Goal: Download file/media

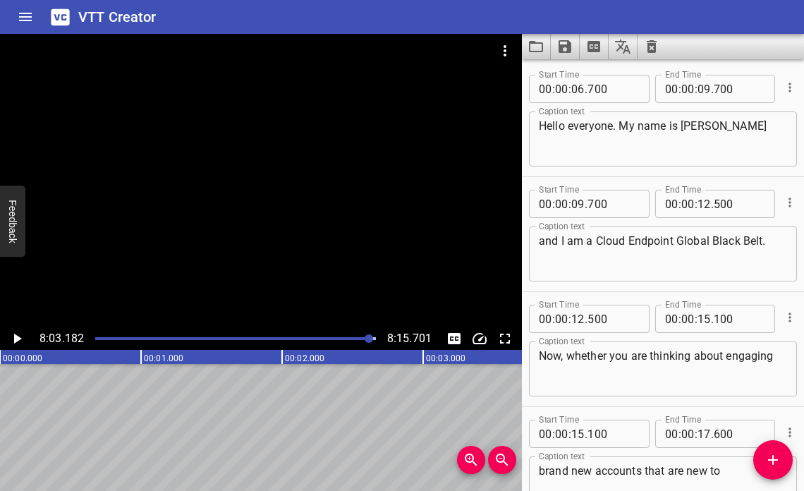
scroll to position [22972, 0]
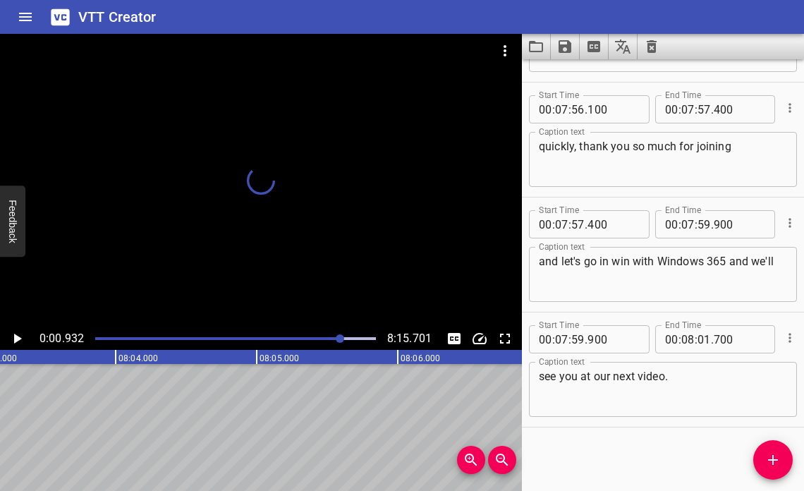
drag, startPoint x: 367, startPoint y: 337, endPoint x: 51, endPoint y: 341, distance: 315.3
click at [51, 341] on div "0:00.932 8:15.701" at bounding box center [261, 338] width 522 height 23
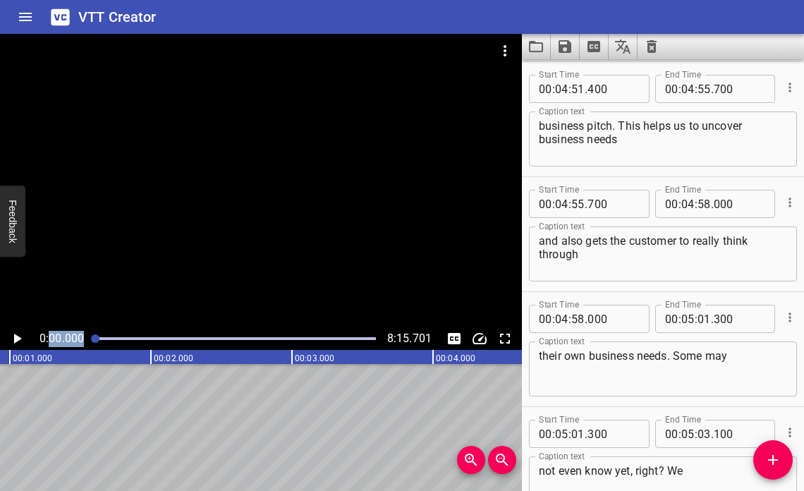
scroll to position [0, 0]
click at [22, 336] on icon "Play/Pause" at bounding box center [16, 338] width 17 height 17
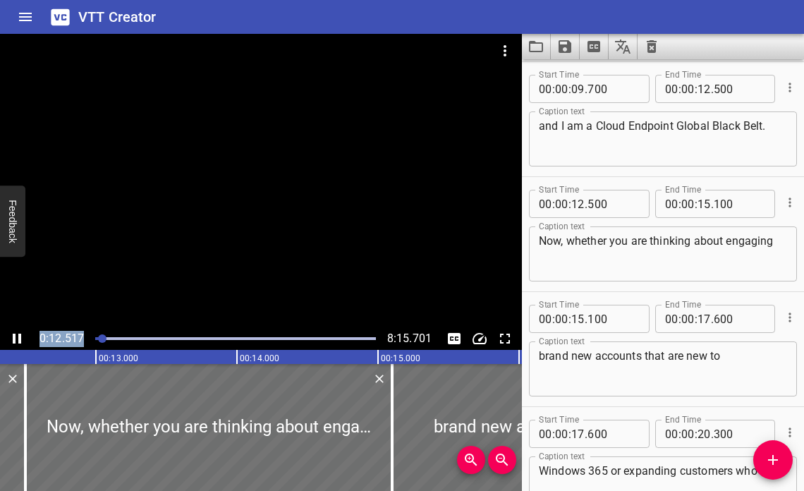
scroll to position [230, 0]
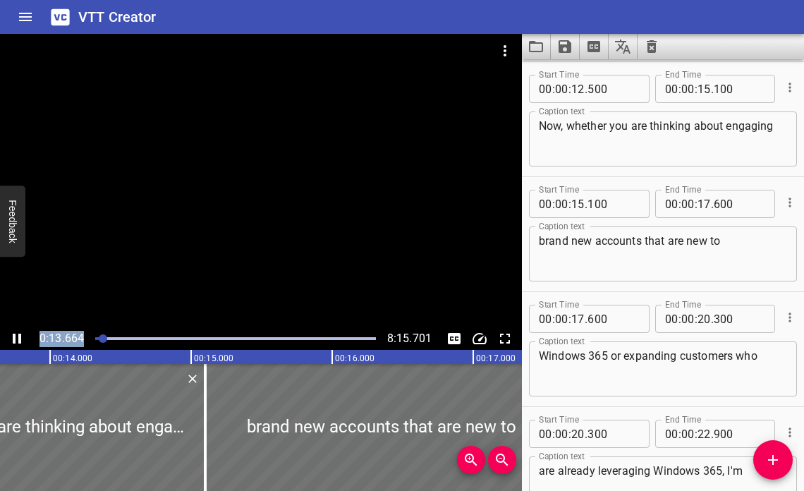
click at [19, 341] on icon "Play/Pause" at bounding box center [17, 339] width 8 height 10
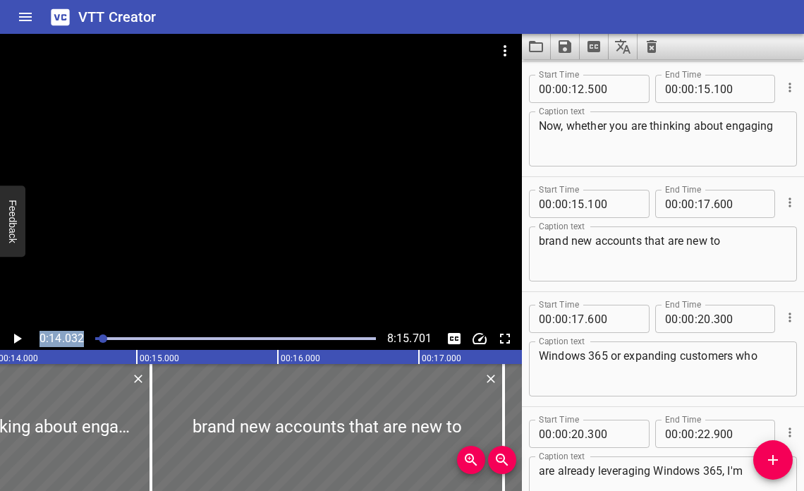
click at [18, 341] on icon "Play/Pause" at bounding box center [18, 339] width 8 height 10
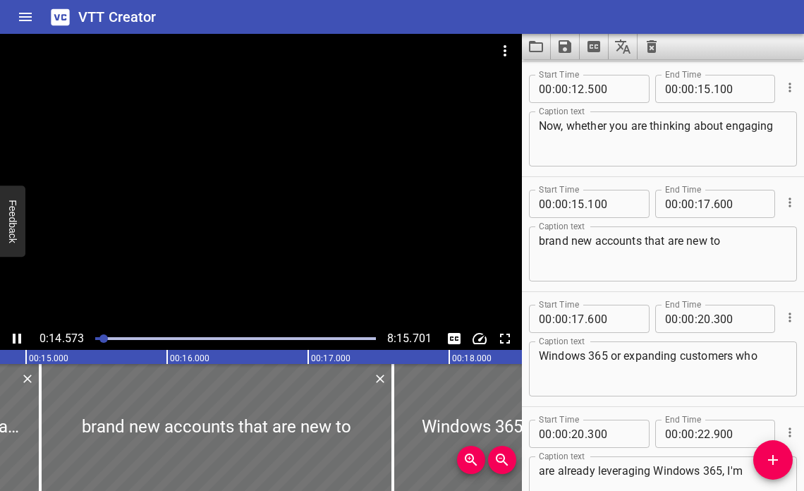
click at [39, 344] on div "0:14.573 8:15.701" at bounding box center [261, 338] width 522 height 23
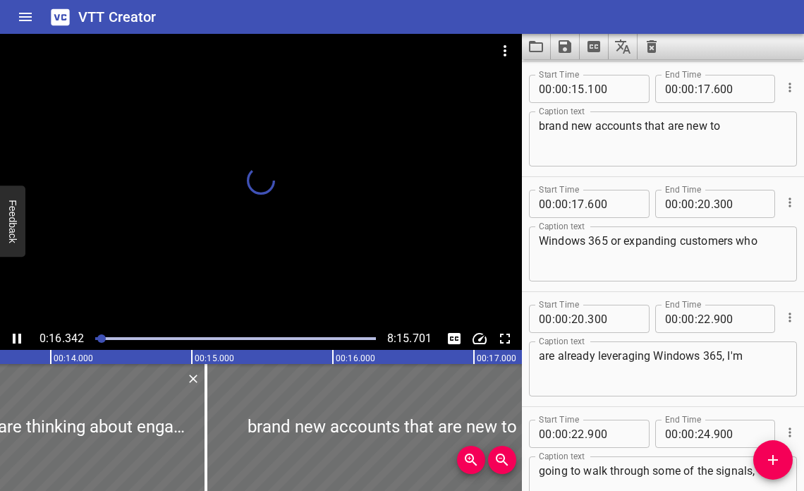
click at [99, 336] on div at bounding box center [101, 338] width 8 height 8
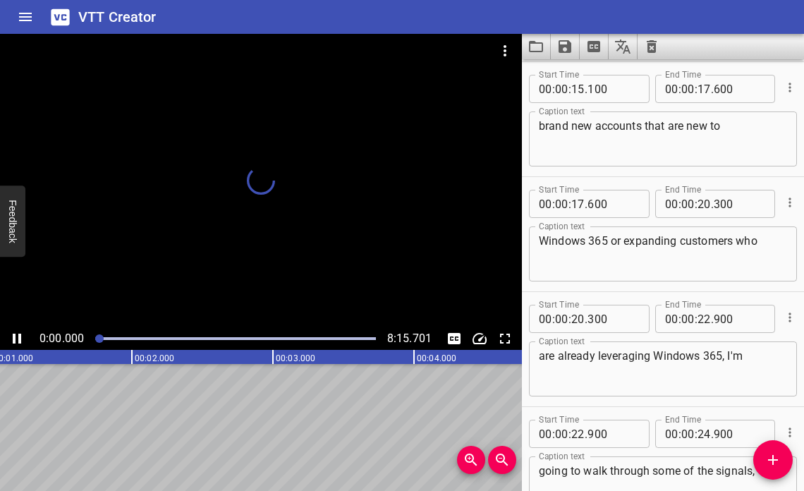
click at [99, 336] on div at bounding box center [99, 338] width 8 height 8
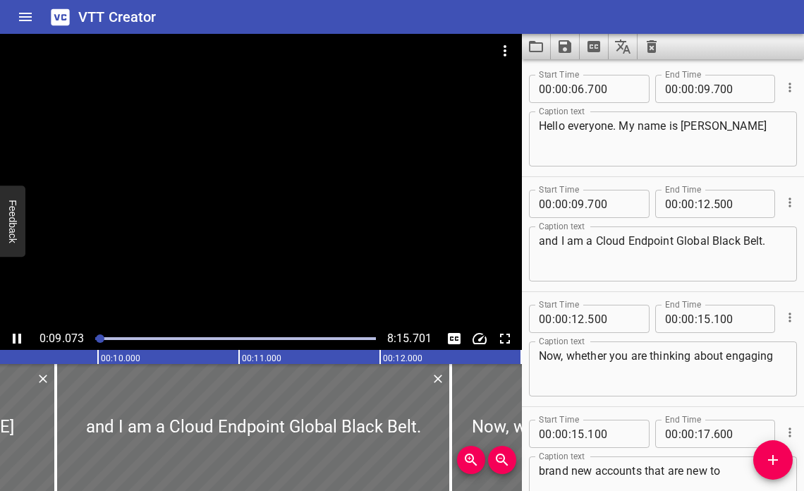
click at [20, 333] on icon "Play/Pause" at bounding box center [16, 338] width 17 height 17
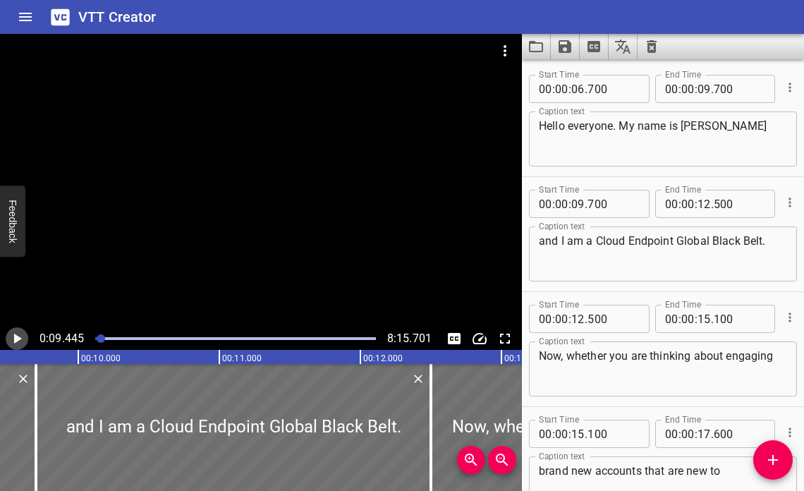
click at [20, 333] on icon "Play/Pause" at bounding box center [16, 338] width 17 height 17
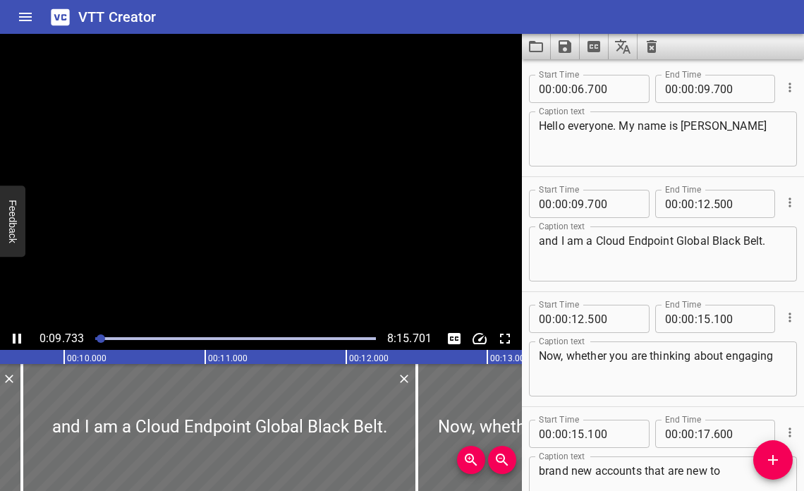
scroll to position [115, 0]
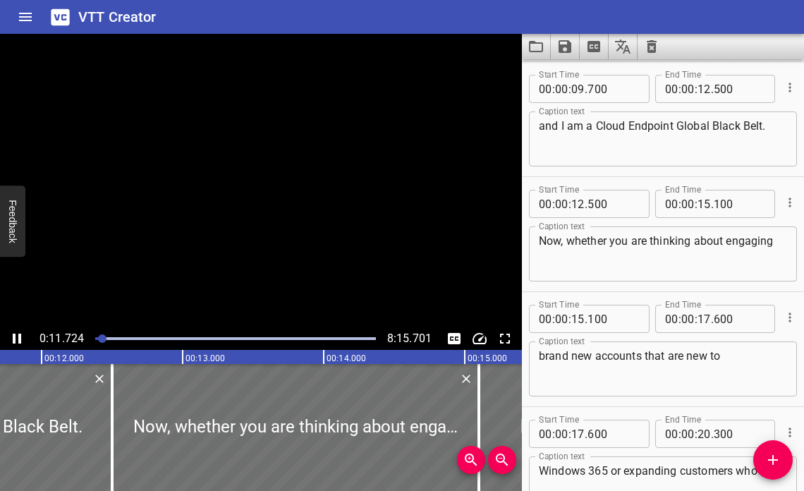
click at [20, 333] on icon "Play/Pause" at bounding box center [16, 338] width 17 height 17
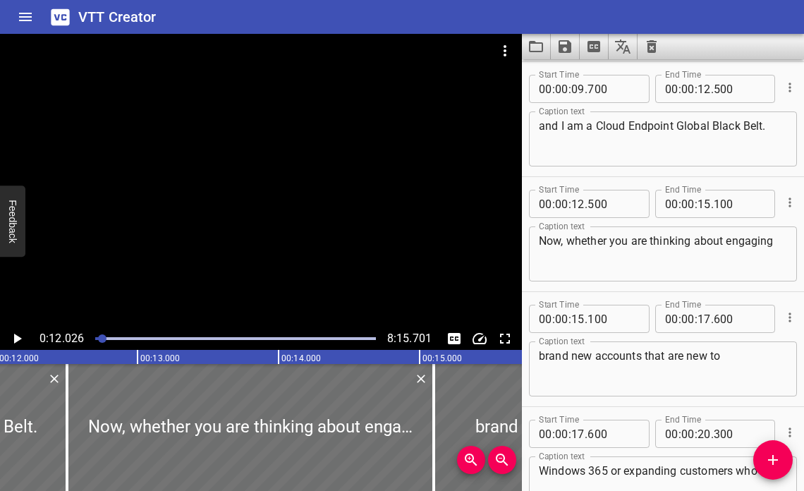
click at [20, 334] on icon "Play/Pause" at bounding box center [16, 338] width 17 height 17
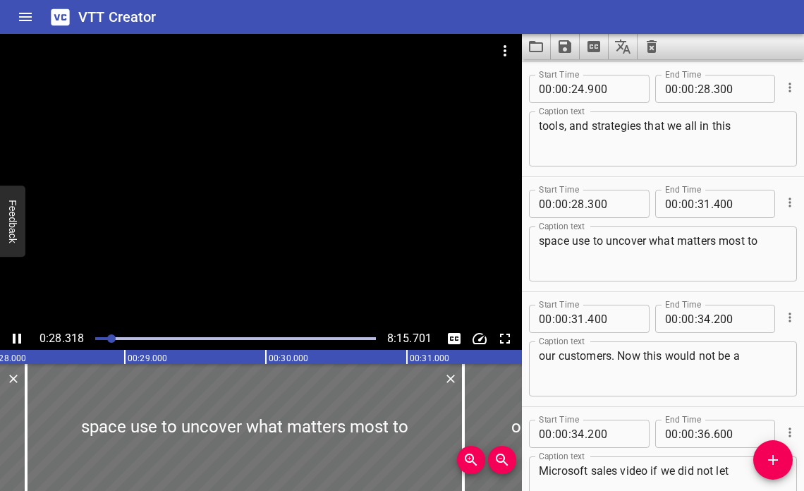
scroll to position [0, 0]
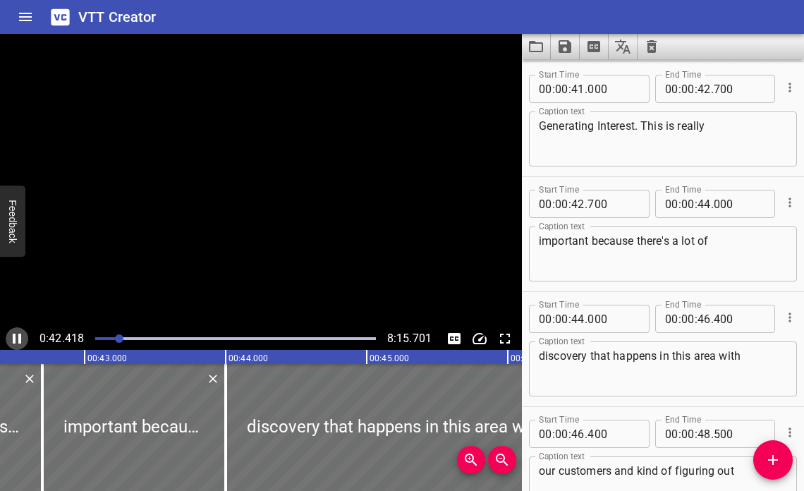
click at [20, 336] on icon "Play/Pause" at bounding box center [17, 339] width 8 height 10
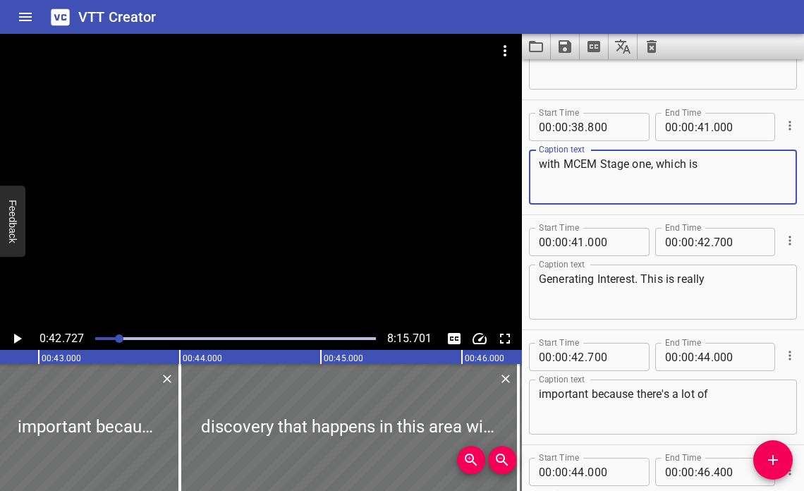
click at [637, 164] on textarea "with MCEM Stage one, which is" at bounding box center [663, 177] width 248 height 40
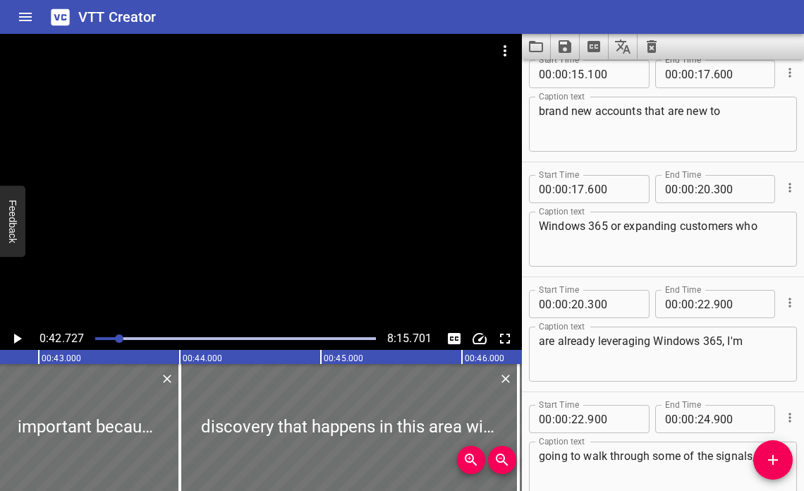
type textarea "with MCEM Stage One, which is"
click at [23, 336] on icon "Play/Pause" at bounding box center [16, 338] width 17 height 17
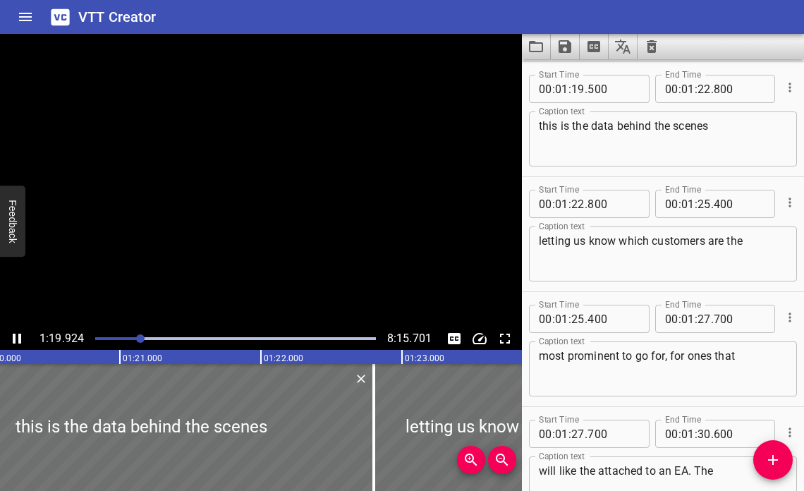
click at [20, 335] on icon "Play/Pause" at bounding box center [17, 339] width 8 height 10
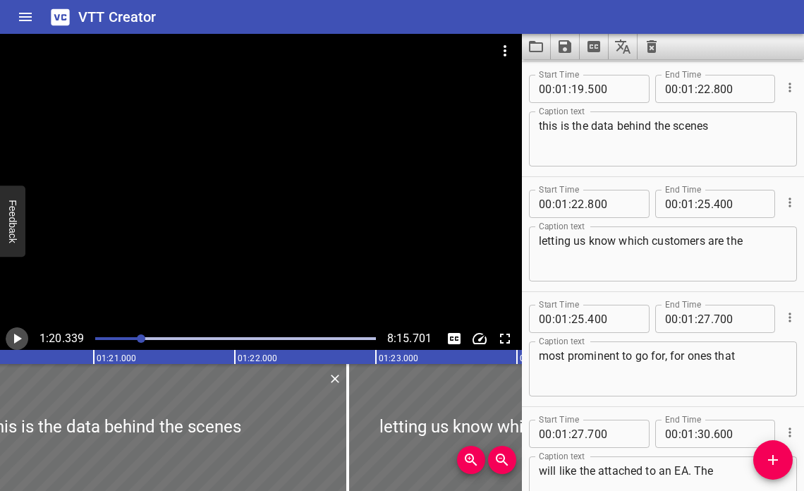
click at [20, 335] on icon "Play/Pause" at bounding box center [16, 338] width 17 height 17
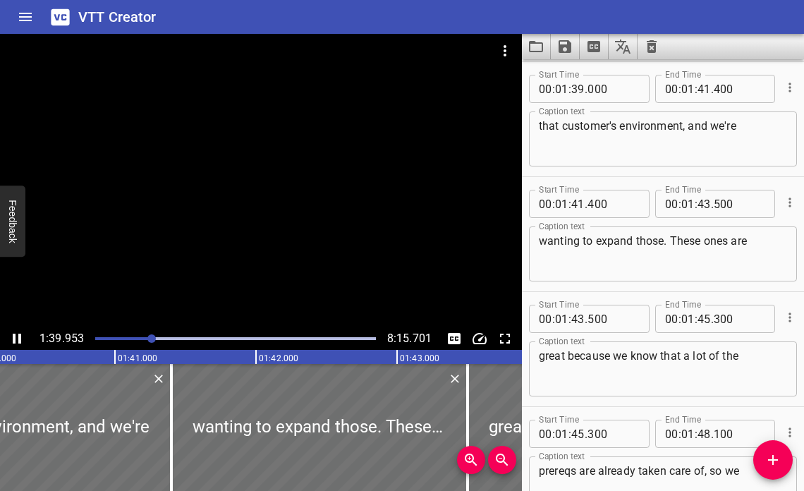
click at [20, 335] on icon "Play/Pause" at bounding box center [17, 339] width 8 height 10
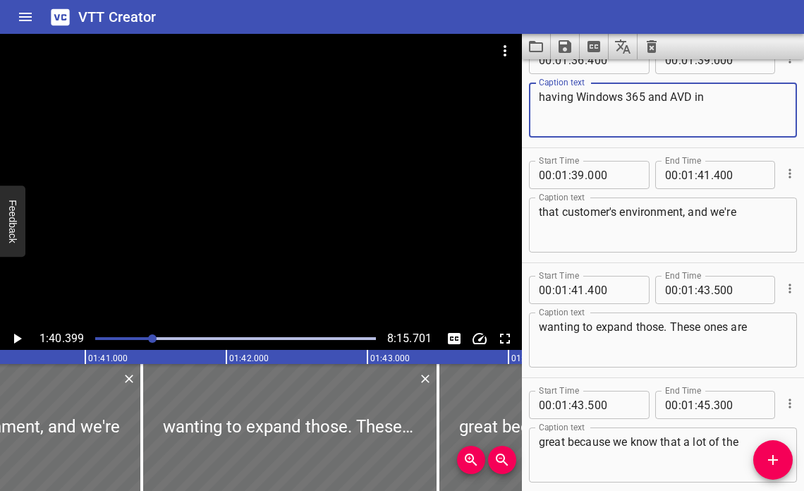
click at [695, 97] on textarea "having Windows 365 and AVD in" at bounding box center [663, 110] width 248 height 40
type textarea "having Windows 365 and AVD within"
click at [13, 337] on icon "Play/Pause" at bounding box center [16, 338] width 17 height 17
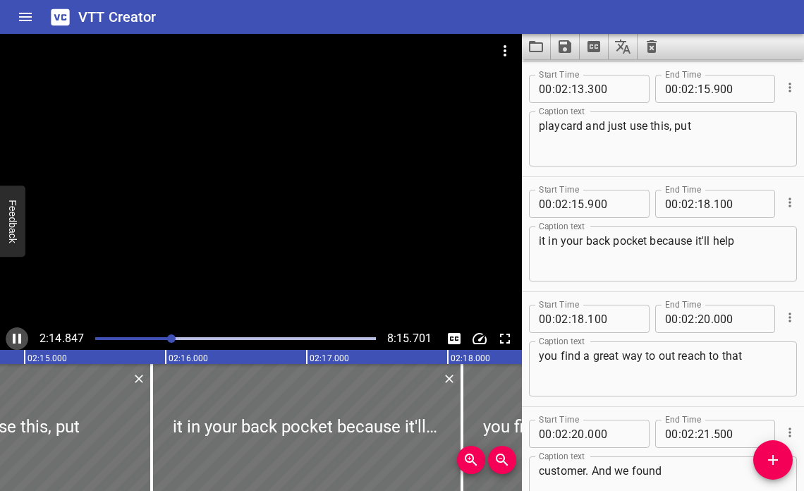
click at [16, 339] on icon "Play/Pause" at bounding box center [16, 338] width 17 height 17
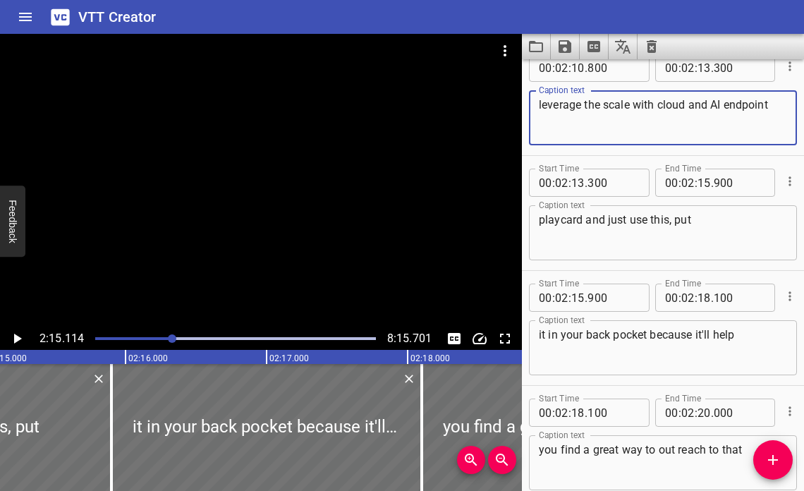
click at [659, 104] on textarea "leverage the scale with cloud and AI endpoint" at bounding box center [663, 118] width 248 height 40
click at [729, 106] on textarea "leverage the scale with Cloud and AI endpoint" at bounding box center [663, 118] width 248 height 40
type textarea "leverage the scale with Cloud and AI Endpoint"
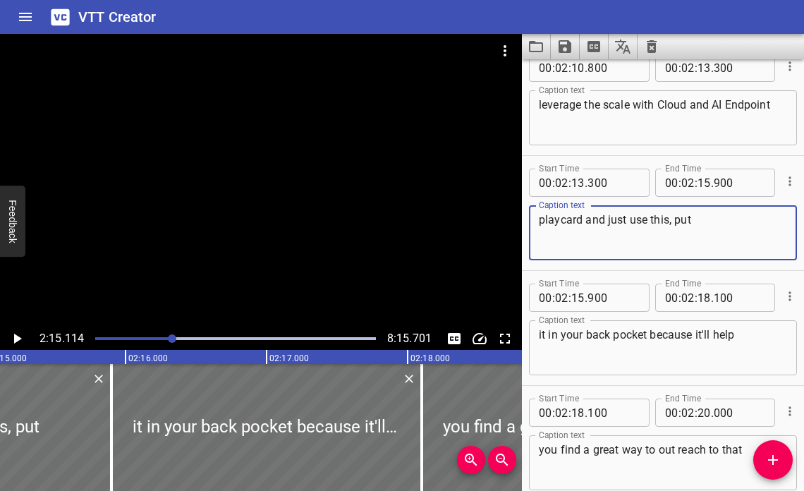
click at [546, 222] on textarea "playcard and just use this, put" at bounding box center [663, 233] width 248 height 40
type textarea "Playcard and just use this, put"
click at [18, 339] on icon "Play/Pause" at bounding box center [18, 339] width 8 height 10
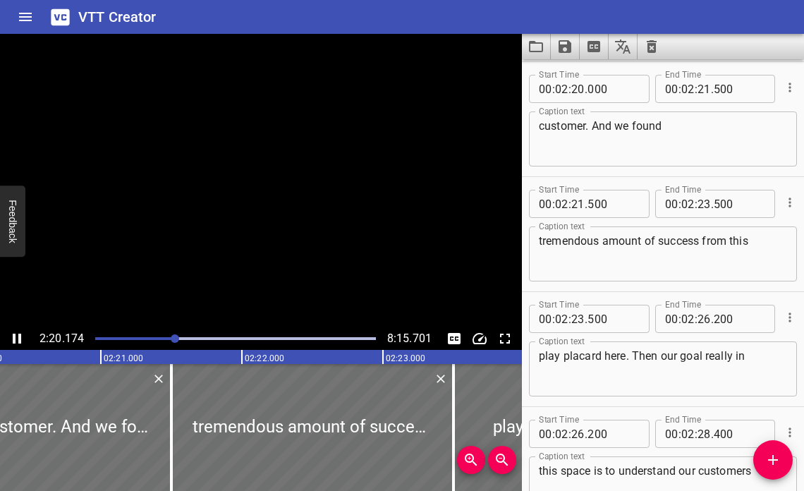
click at [17, 338] on icon "Play/Pause" at bounding box center [16, 338] width 17 height 17
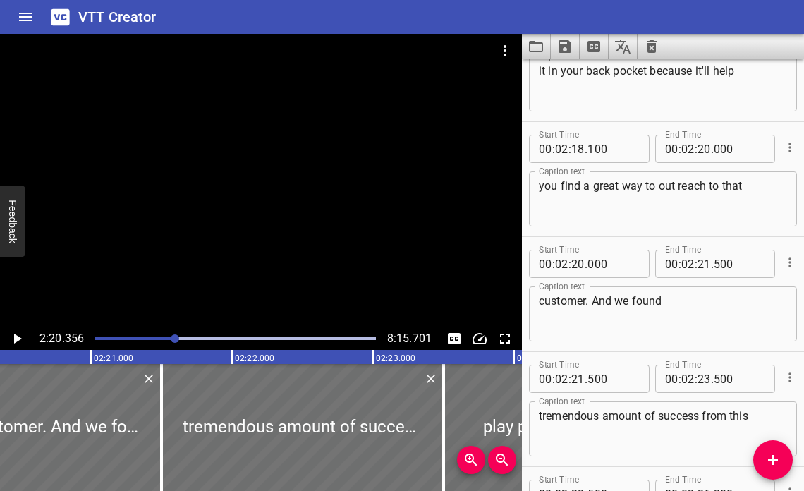
click at [678, 188] on textarea "you find a great way to out reach to that" at bounding box center [663, 199] width 248 height 40
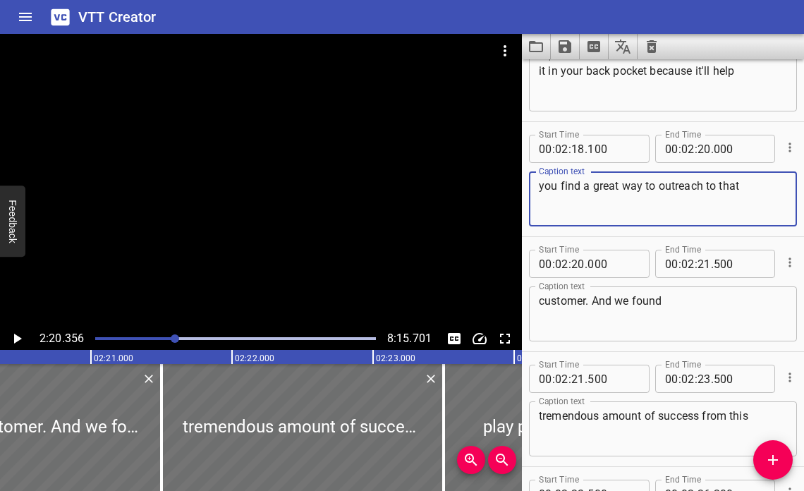
type textarea "you find a great way to outreach to that"
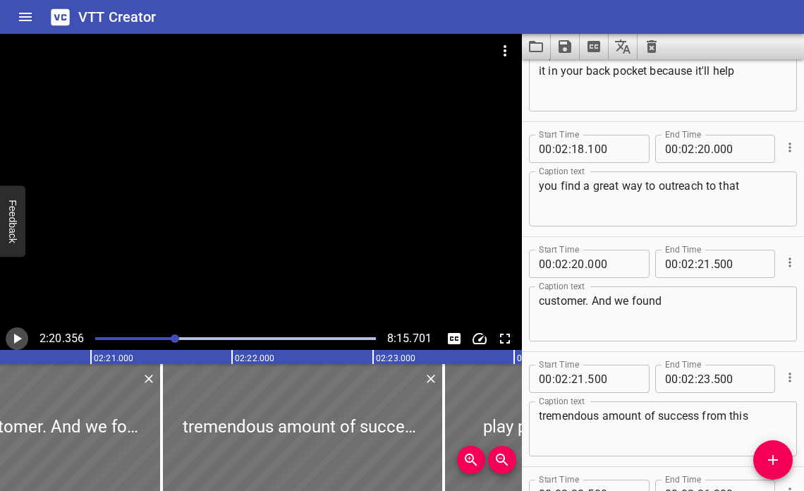
click at [16, 336] on icon "Play/Pause" at bounding box center [18, 339] width 8 height 10
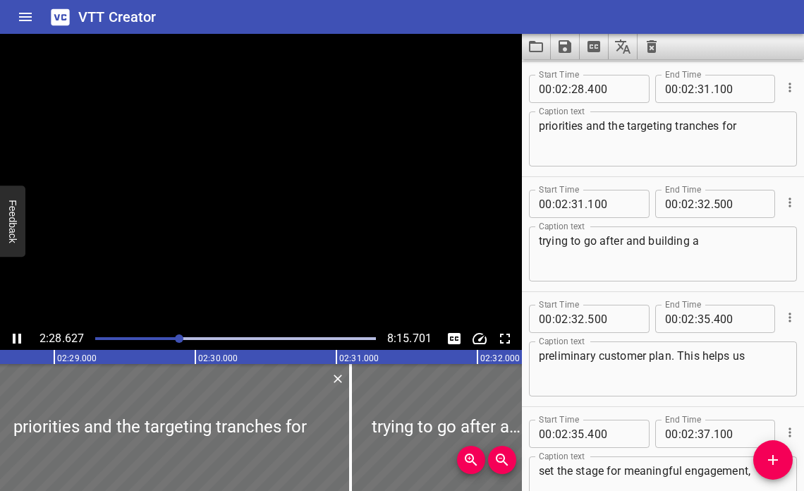
click at [16, 336] on icon "Play/Pause" at bounding box center [16, 338] width 17 height 17
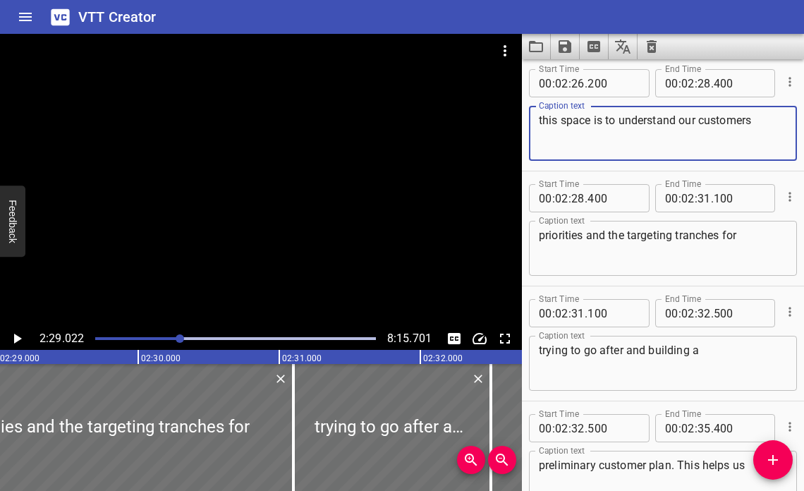
click at [747, 122] on textarea "this space is to understand our customers" at bounding box center [663, 134] width 248 height 40
type textarea "this space is to understand our customer's"
click at [18, 338] on icon "Play/Pause" at bounding box center [18, 339] width 8 height 10
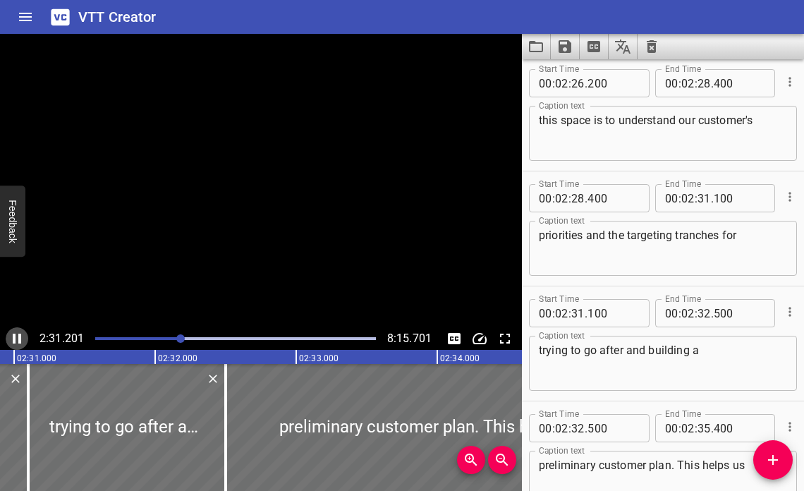
click at [18, 338] on icon "Play/Pause" at bounding box center [16, 338] width 17 height 17
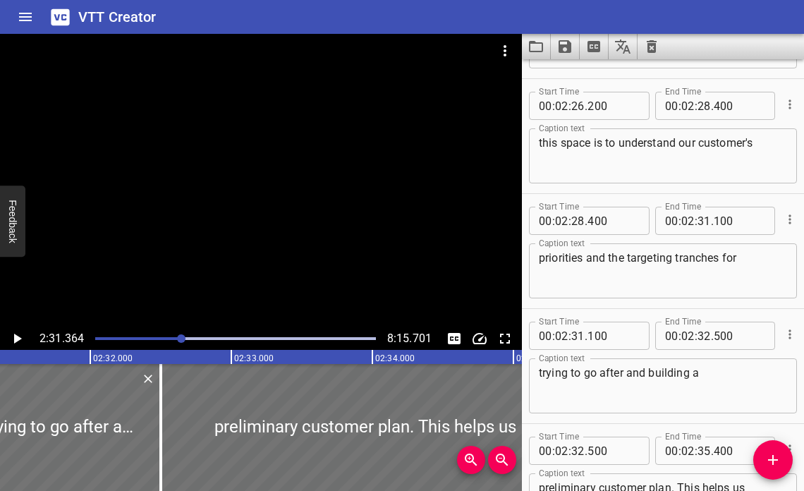
scroll to position [6671, 0]
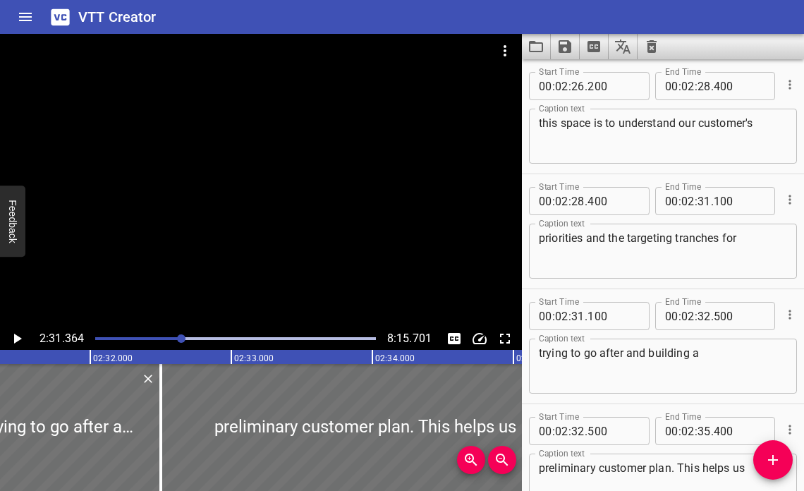
click at [17, 338] on icon "Play/Pause" at bounding box center [18, 339] width 8 height 10
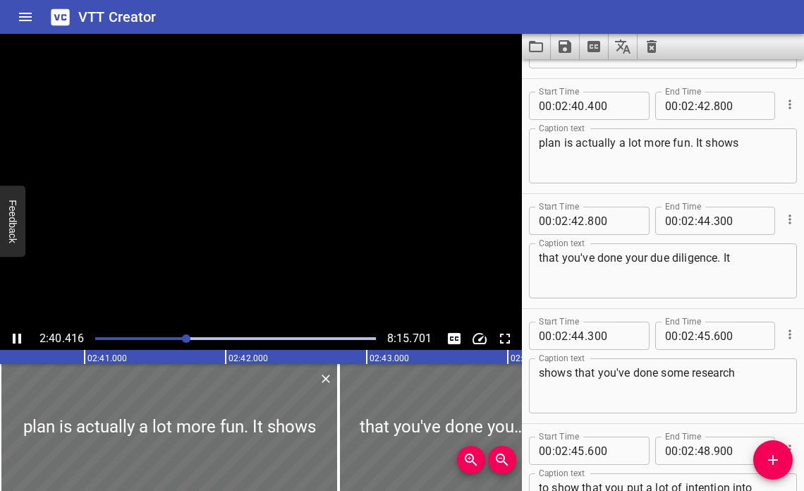
scroll to position [7358, 0]
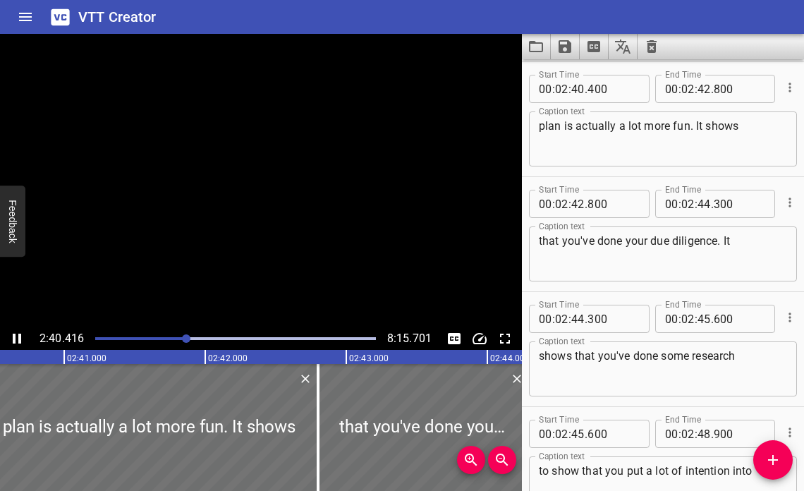
click at [17, 338] on icon "Play/Pause" at bounding box center [16, 338] width 17 height 17
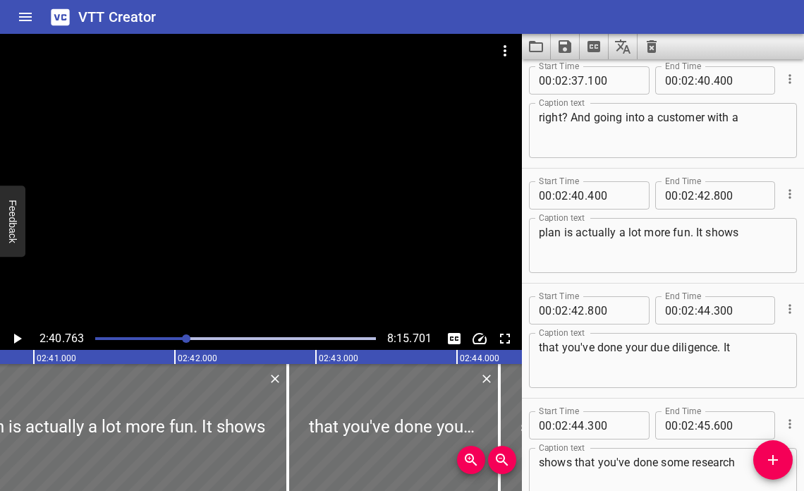
scroll to position [7235, 0]
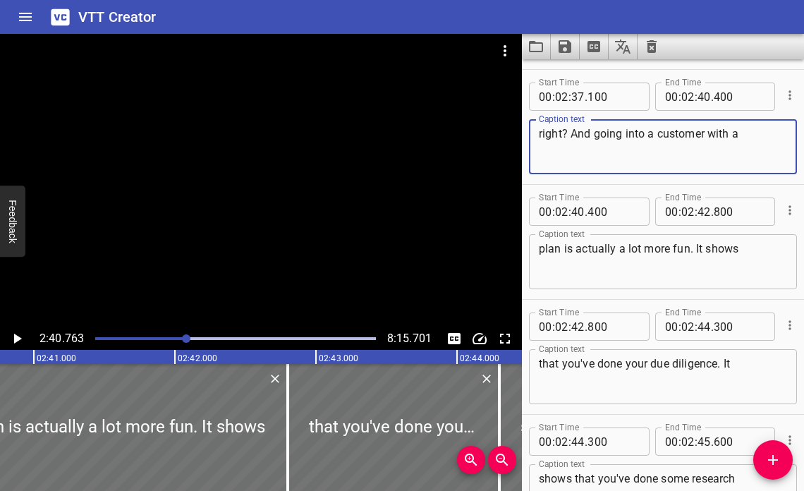
click at [633, 134] on textarea "right? And going into a customer with a" at bounding box center [663, 147] width 248 height 40
type textarea "right? And going in to a customer with a"
click at [16, 334] on icon "Play/Pause" at bounding box center [16, 338] width 17 height 17
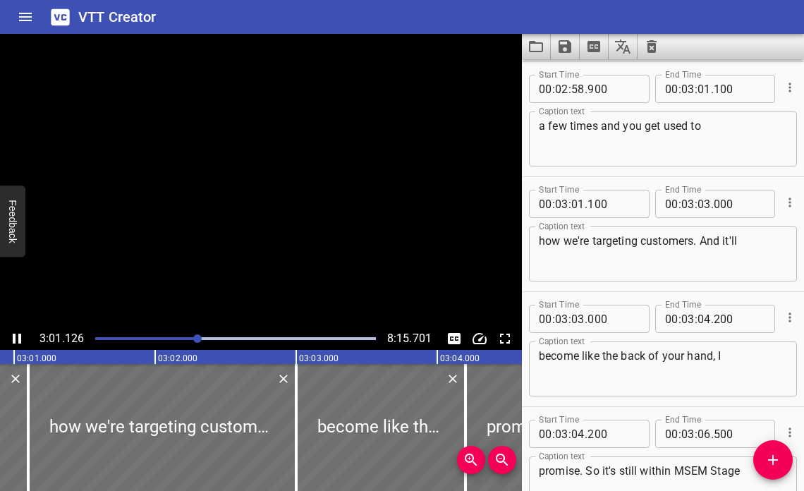
scroll to position [0, 25551]
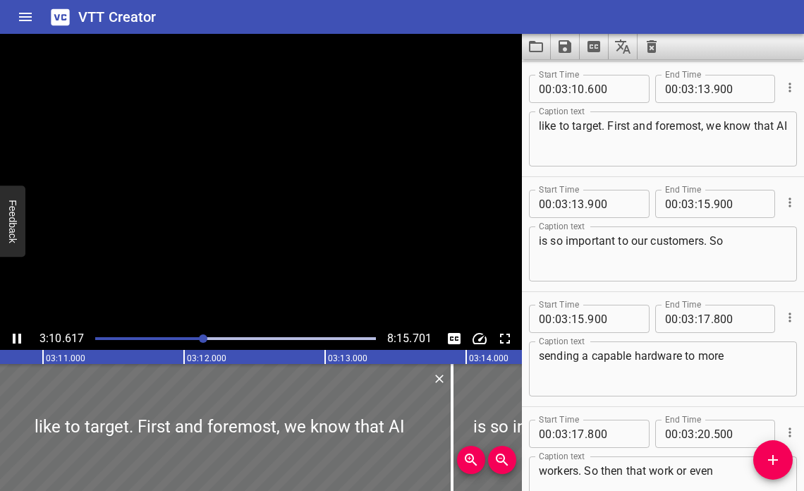
click at [16, 334] on icon "Play/Pause" at bounding box center [16, 338] width 17 height 17
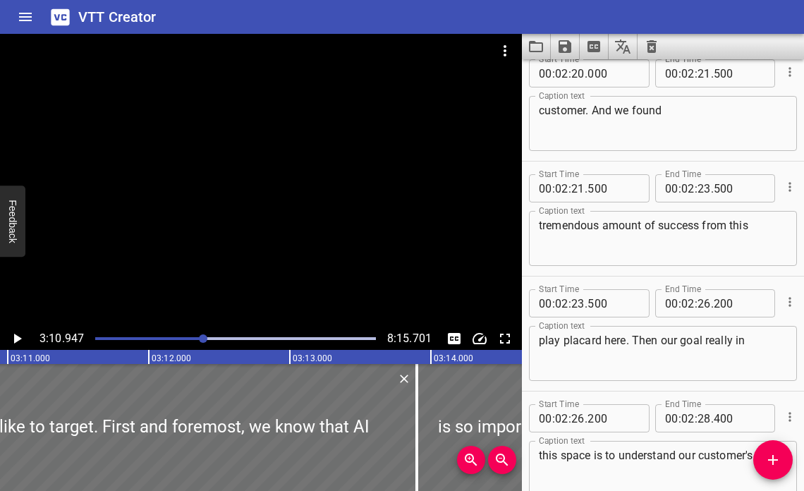
click at [238, 319] on div at bounding box center [261, 180] width 522 height 293
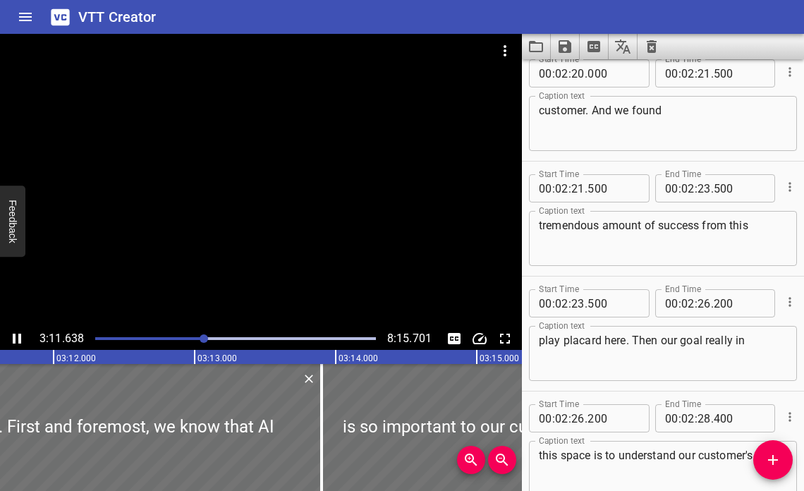
click at [238, 313] on div at bounding box center [261, 180] width 522 height 293
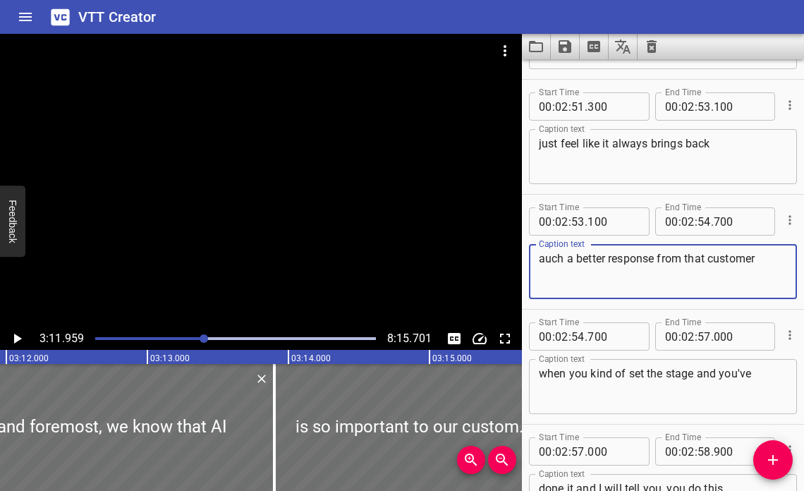
click at [537, 262] on div "auch a better response from that customer Caption text" at bounding box center [663, 271] width 268 height 55
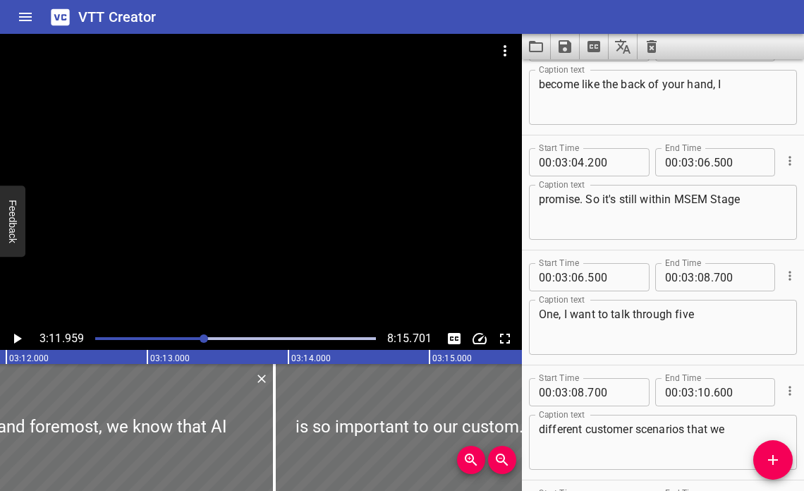
type textarea "such a better response from that customer"
click at [687, 198] on textarea "promise. So it's still within MSEM Stage" at bounding box center [663, 213] width 248 height 40
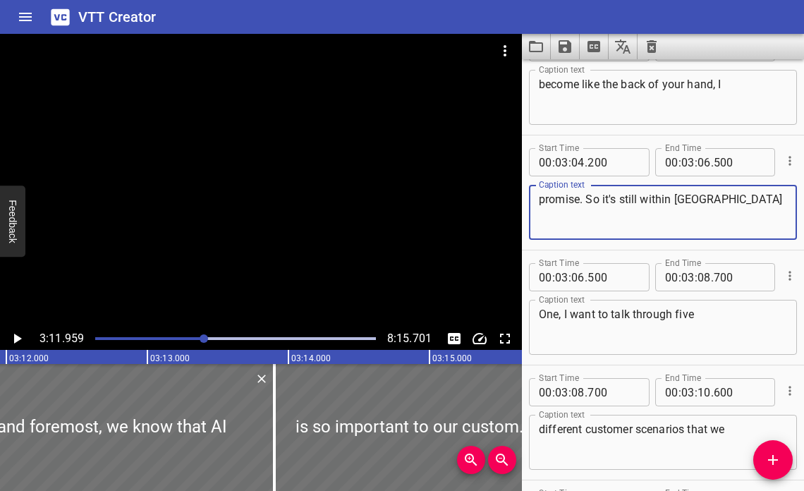
type textarea "promise. So it's still within [GEOGRAPHIC_DATA]"
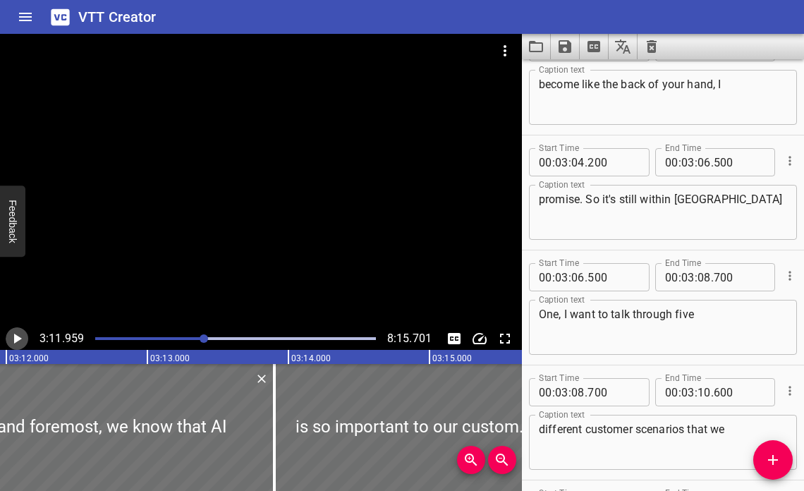
click at [18, 334] on icon "Play/Pause" at bounding box center [16, 338] width 17 height 17
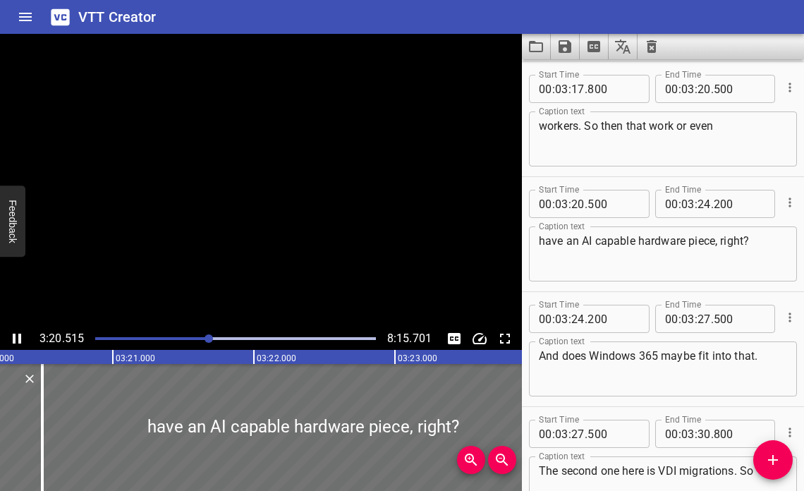
scroll to position [9542, 0]
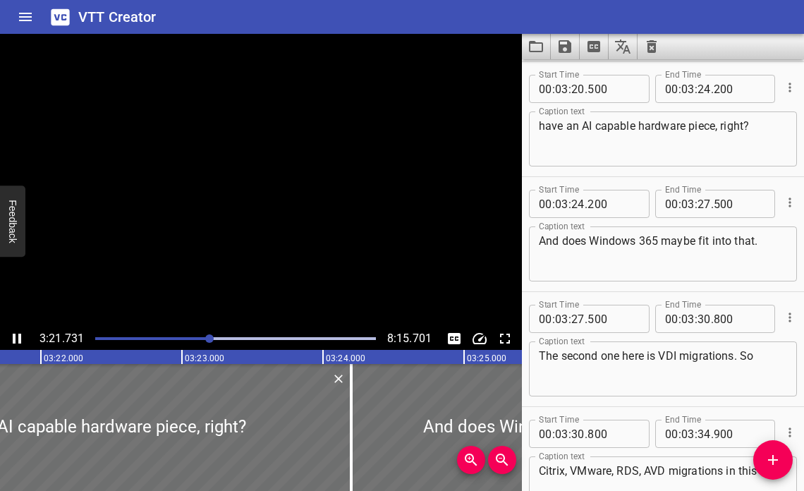
click at [18, 334] on icon "Play/Pause" at bounding box center [17, 339] width 8 height 10
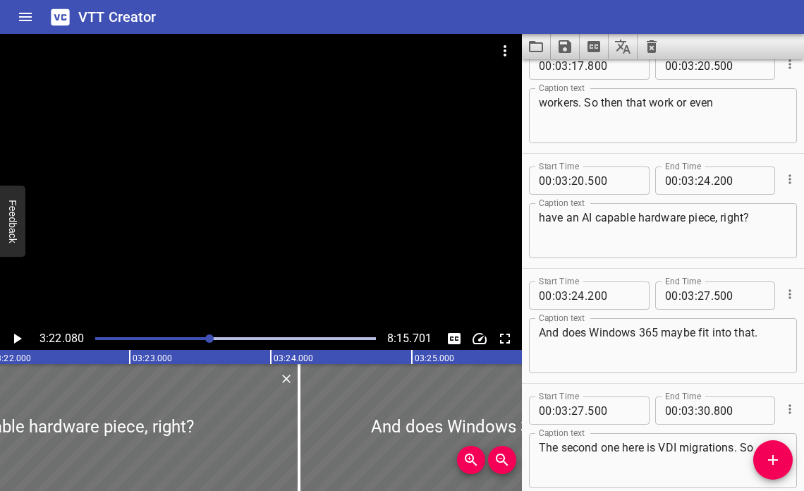
scroll to position [9449, 0]
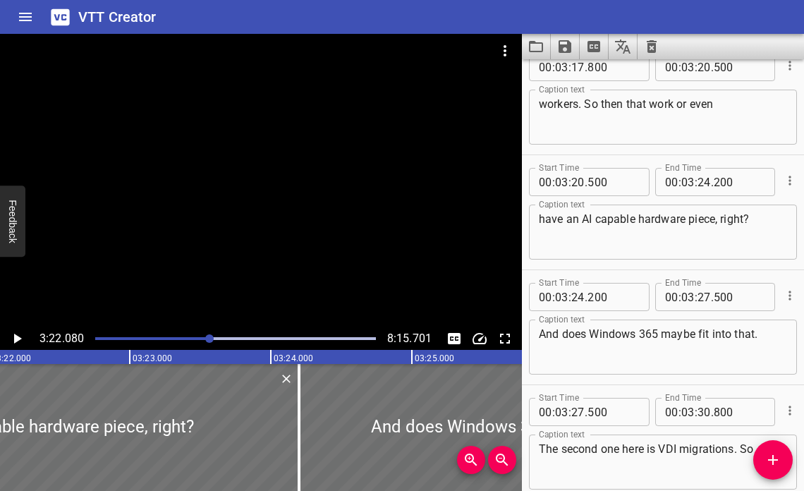
click at [205, 335] on div at bounding box center [236, 339] width 298 height 20
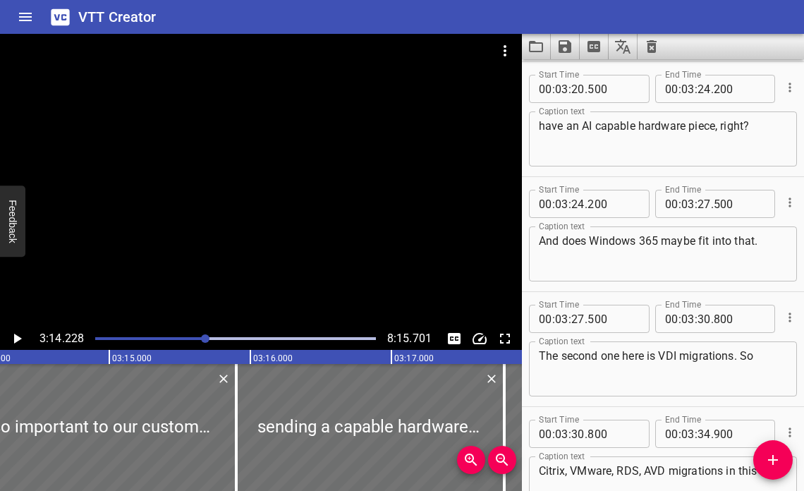
click at [15, 339] on icon "Play/Pause" at bounding box center [18, 339] width 8 height 10
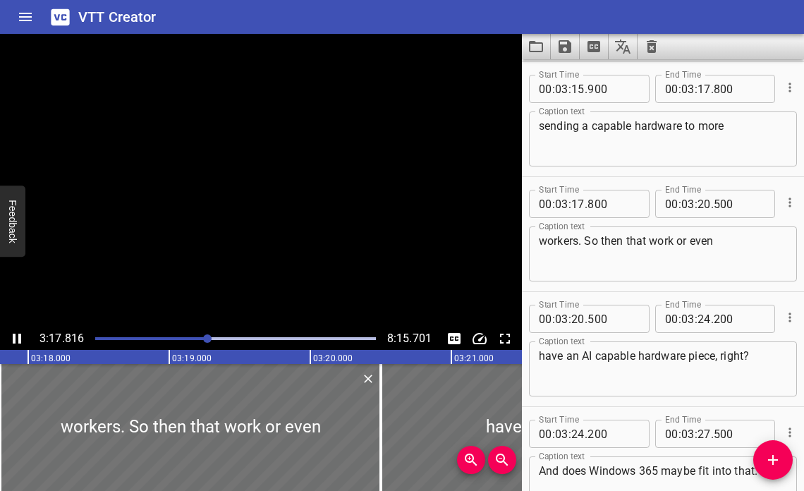
scroll to position [9427, 0]
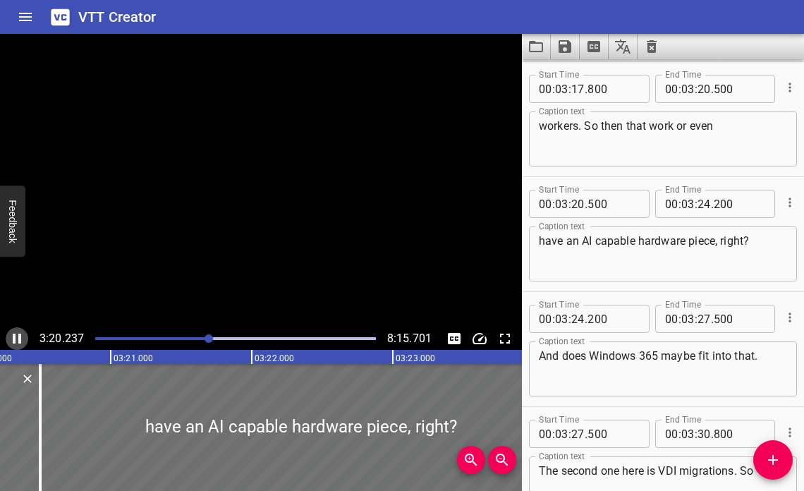
click at [15, 339] on icon "Play/Pause" at bounding box center [17, 339] width 8 height 10
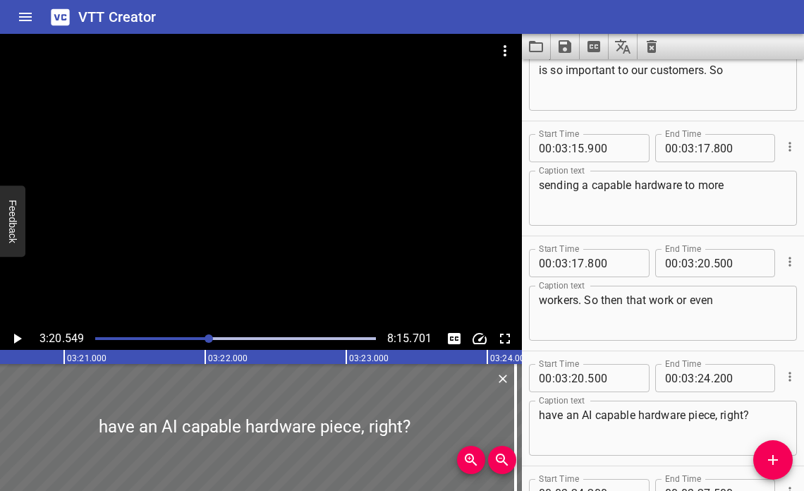
scroll to position [9189, 0]
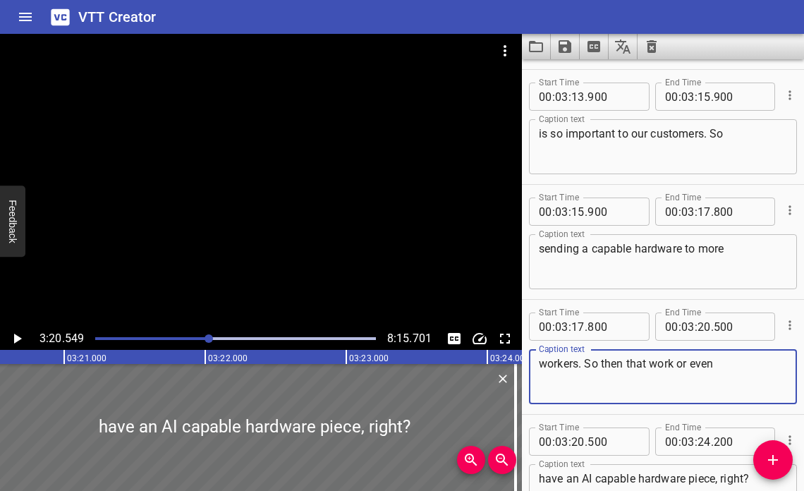
drag, startPoint x: 602, startPoint y: 364, endPoint x: 625, endPoint y: 363, distance: 22.6
click at [625, 363] on textarea "workers. So then that work or even" at bounding box center [663, 377] width 248 height 40
type textarea "workers. So does that work or even"
click at [20, 336] on icon "Play/Pause" at bounding box center [16, 338] width 17 height 17
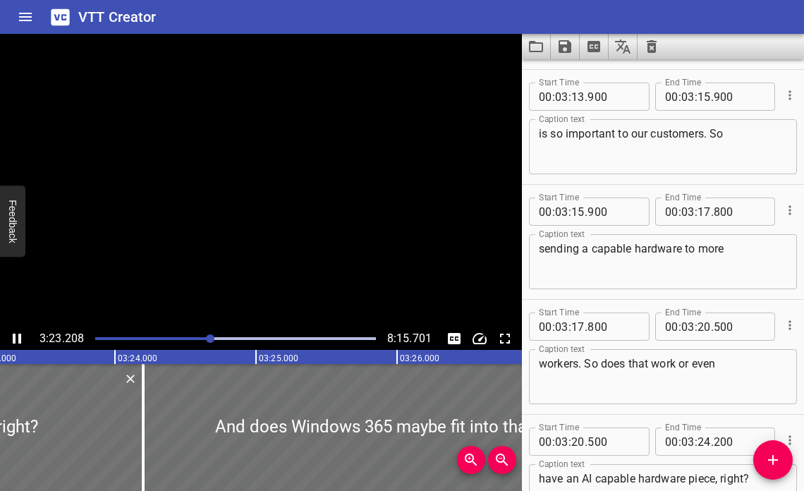
click at [20, 336] on icon "Play/Pause" at bounding box center [17, 339] width 8 height 10
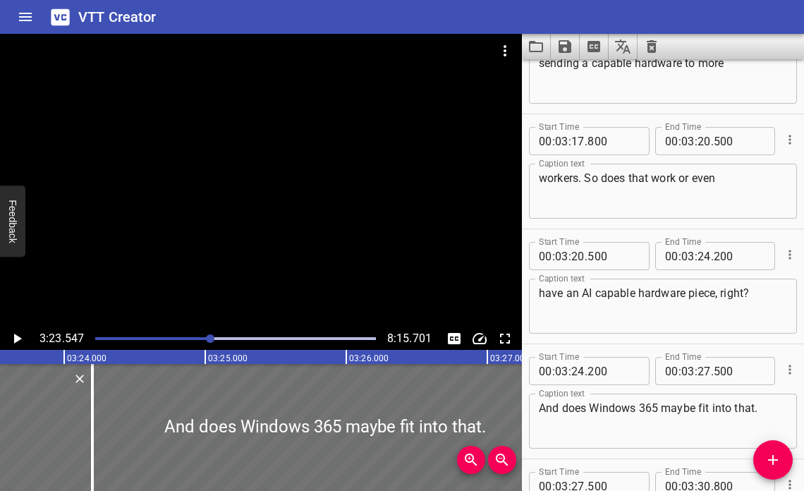
scroll to position [9526, 0]
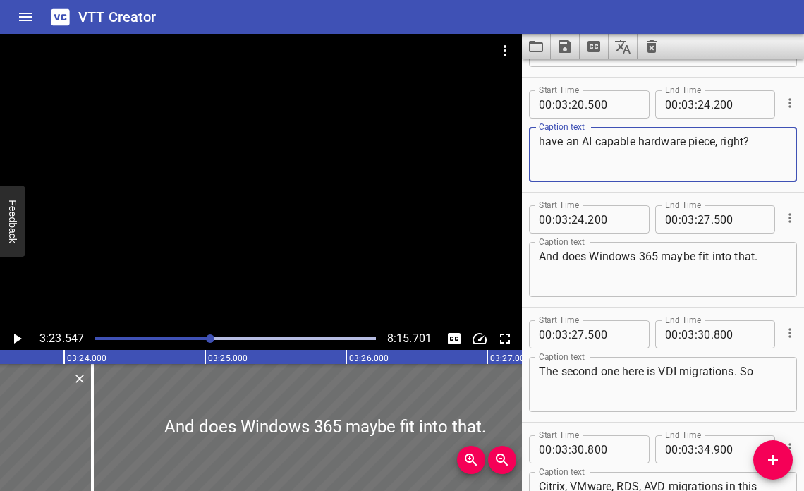
click at [592, 144] on textarea "have an AI capable hardware piece, right?" at bounding box center [663, 155] width 248 height 40
type textarea "have an A-capable hardware piece, right?"
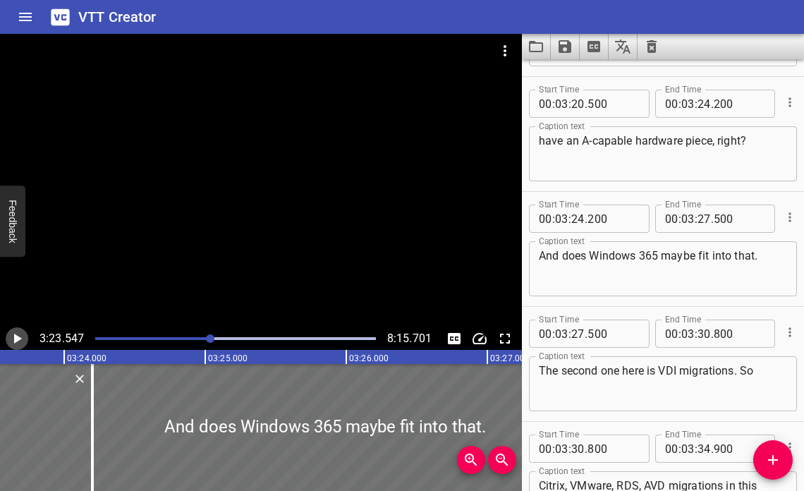
click at [17, 333] on icon "Play/Pause" at bounding box center [16, 338] width 17 height 17
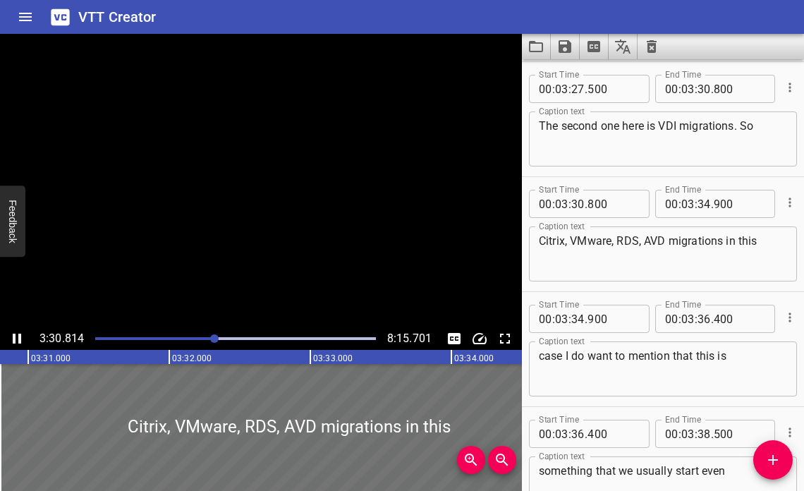
scroll to position [9887, 0]
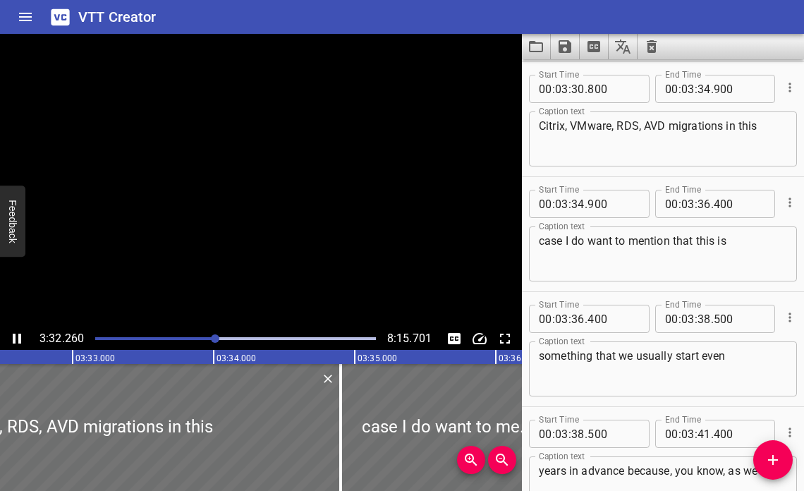
click at [16, 336] on icon "Play/Pause" at bounding box center [16, 338] width 17 height 17
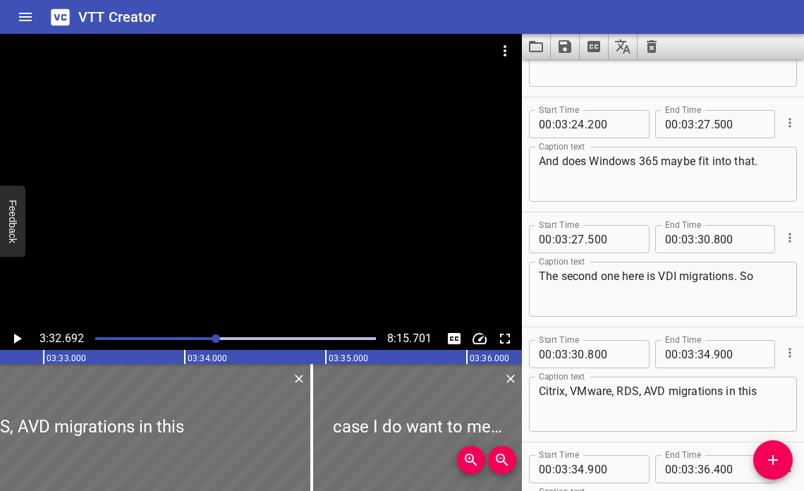
scroll to position [9622, 0]
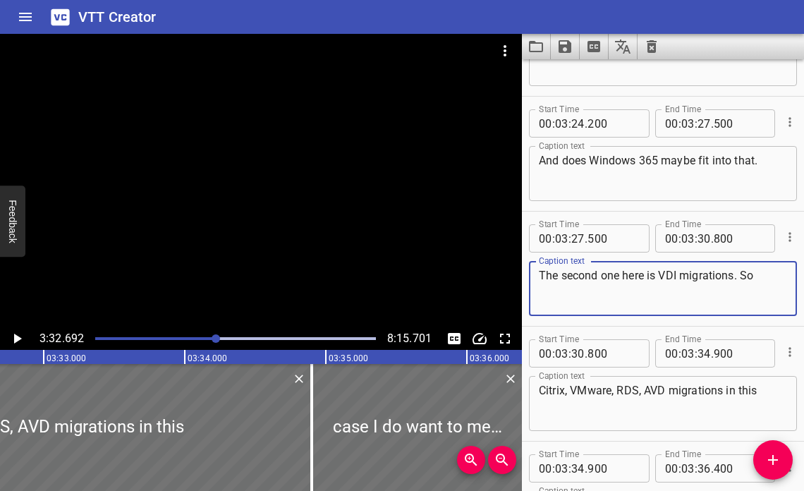
click at [688, 277] on textarea "The second one here is VDI migrations. So" at bounding box center [663, 289] width 248 height 40
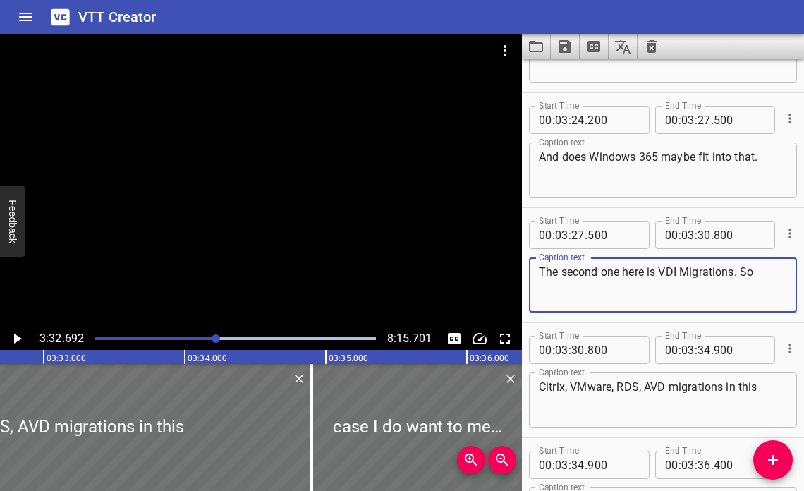
type textarea "The second one here is VDI Migrations. So"
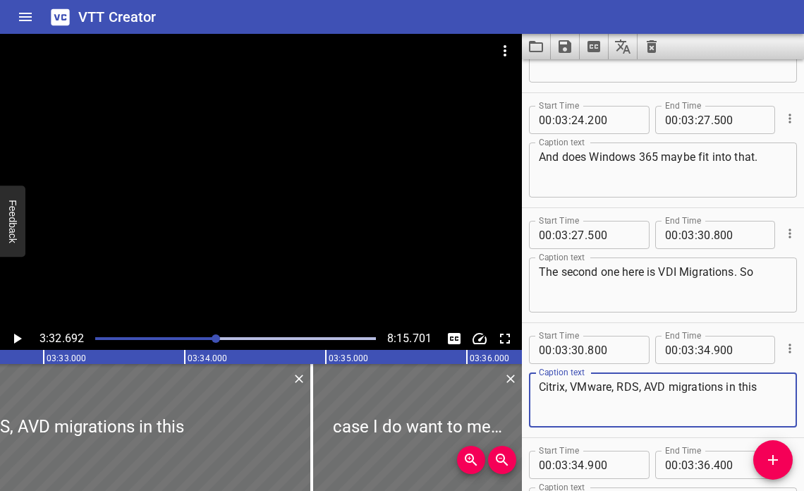
drag, startPoint x: 539, startPoint y: 386, endPoint x: 664, endPoint y: 392, distance: 125.7
click at [664, 392] on textarea "Citrix, VMware, RDS, AVD migrations in this" at bounding box center [663, 400] width 248 height 40
click at [209, 337] on div "Play progress" at bounding box center [75, 338] width 281 height 3
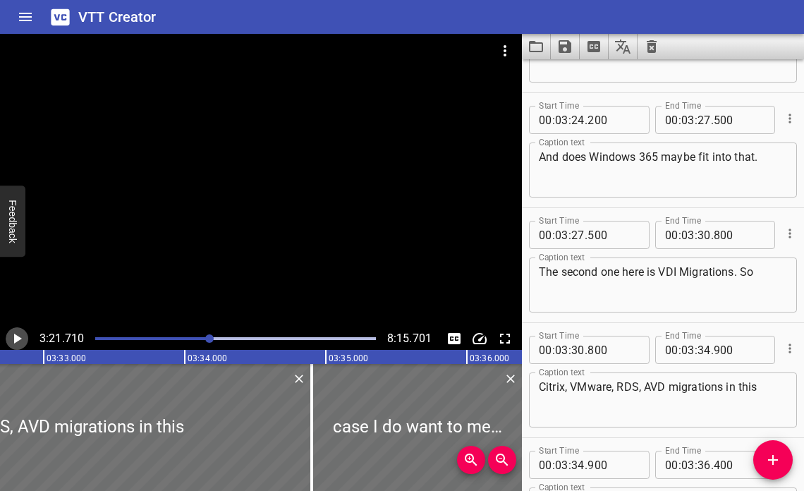
scroll to position [9887, 0]
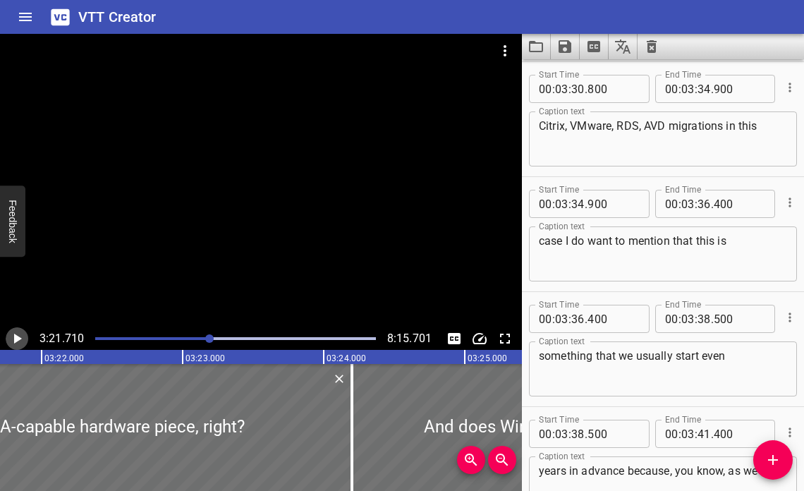
click at [17, 341] on icon "Play/Pause" at bounding box center [18, 339] width 8 height 10
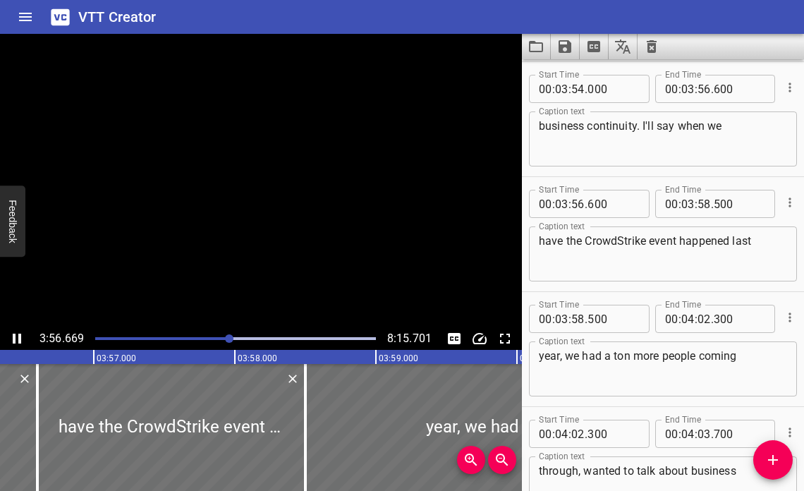
scroll to position [11151, 0]
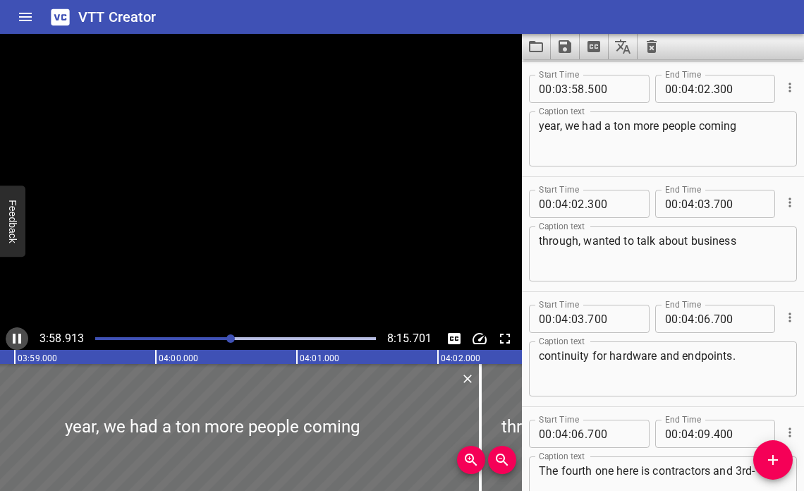
click at [18, 336] on icon "Play/Pause" at bounding box center [17, 339] width 8 height 10
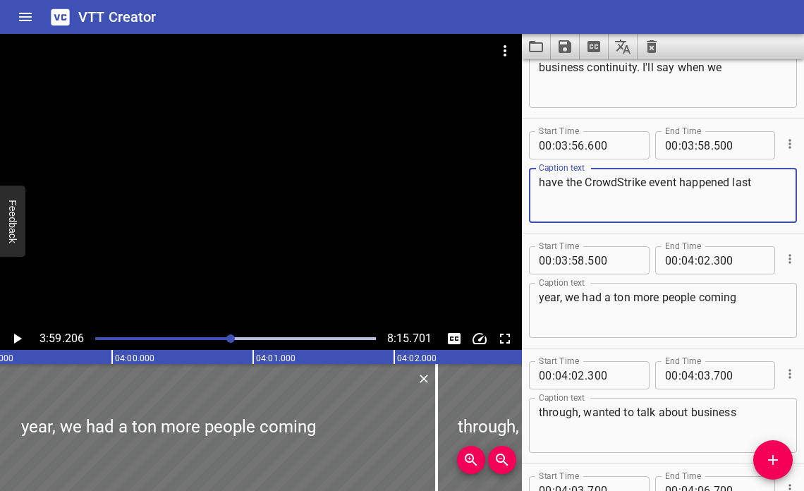
click at [559, 186] on textarea "have the CrowdStrike event happened last" at bounding box center [663, 196] width 248 height 40
drag, startPoint x: 714, startPoint y: 183, endPoint x: 726, endPoint y: 181, distance: 12.3
click at [725, 182] on textarea "had the CrowdStrike event happened last" at bounding box center [663, 196] width 248 height 40
type textarea "had the CrowdStrike event happe last"
click at [16, 337] on icon "Play/Pause" at bounding box center [18, 339] width 8 height 10
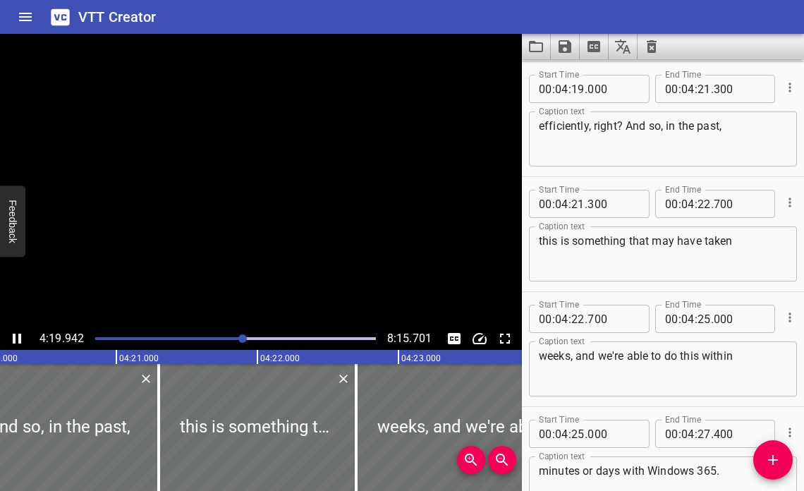
click at [16, 337] on icon "Play/Pause" at bounding box center [16, 338] width 17 height 17
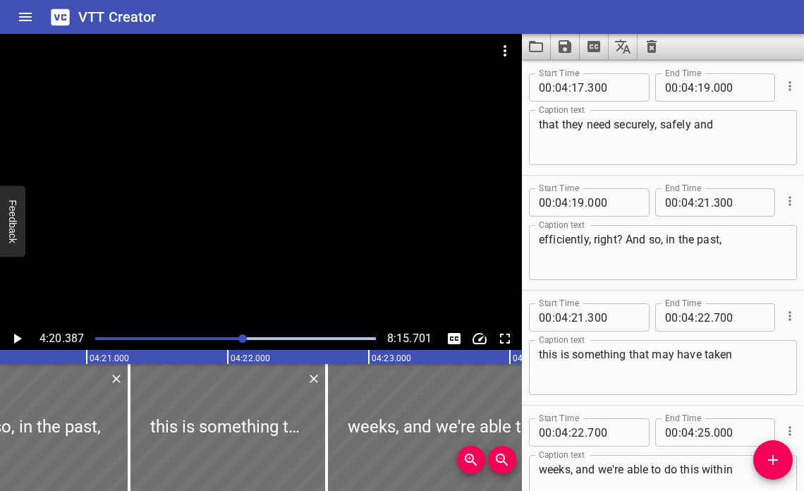
click at [690, 123] on textarea "that they need securely, safely and" at bounding box center [663, 138] width 248 height 40
type textarea "that they need securely, safely, and"
click at [8, 341] on icon "Play/Pause" at bounding box center [16, 338] width 17 height 17
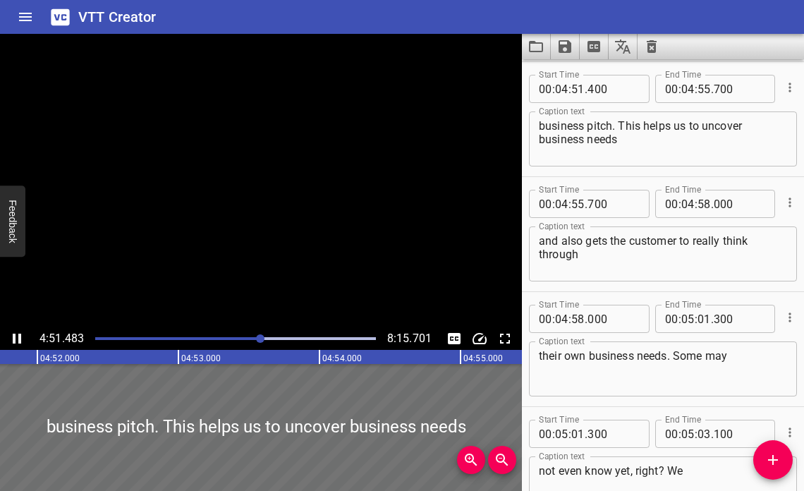
click at [7, 341] on button "Play/Pause" at bounding box center [17, 338] width 23 height 23
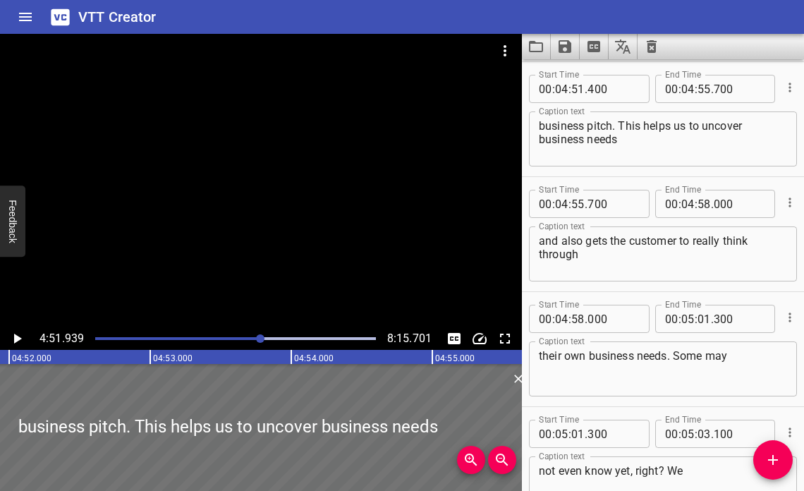
click at [19, 336] on icon "Play/Pause" at bounding box center [16, 338] width 17 height 17
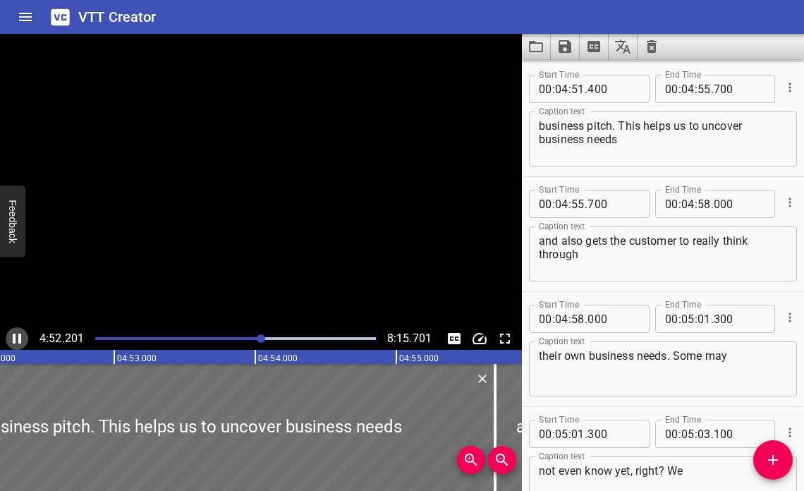
click at [19, 336] on icon "Play/Pause" at bounding box center [17, 339] width 8 height 10
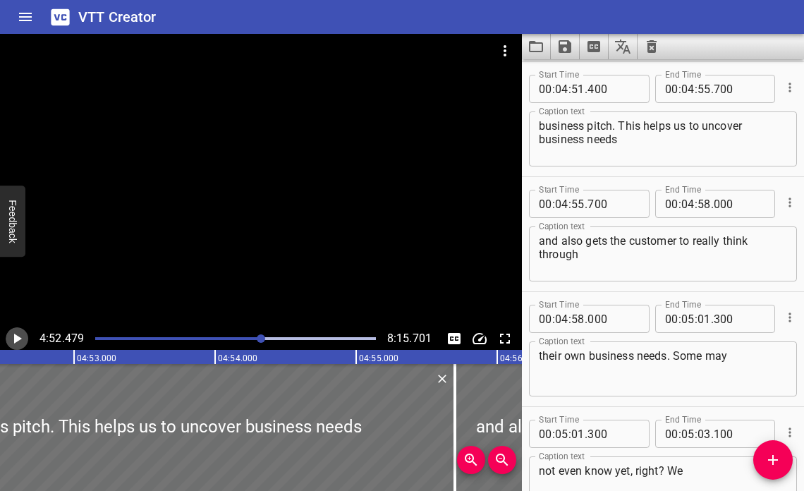
click at [16, 341] on icon "Play/Pause" at bounding box center [18, 339] width 8 height 10
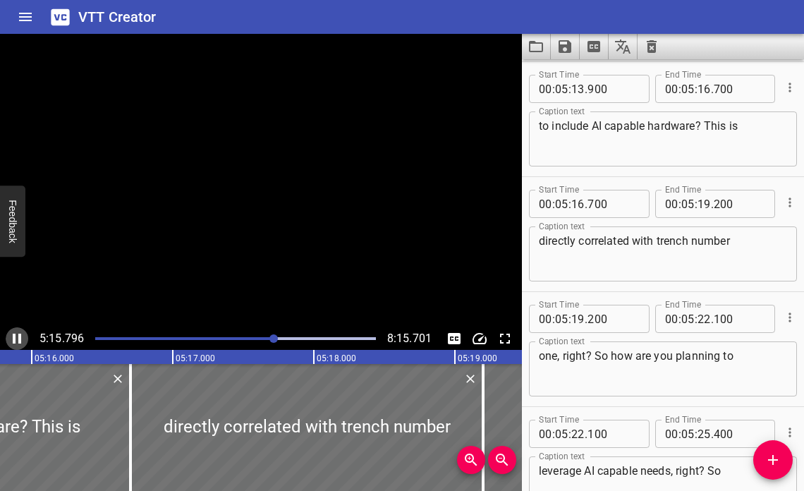
click at [16, 341] on icon "Play/Pause" at bounding box center [17, 339] width 8 height 10
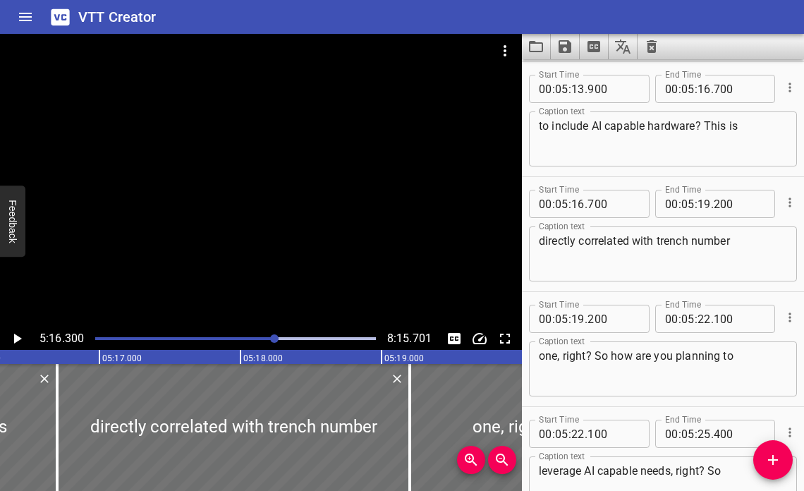
click at [605, 126] on textarea "to include AI capable hardware? This is" at bounding box center [663, 139] width 248 height 40
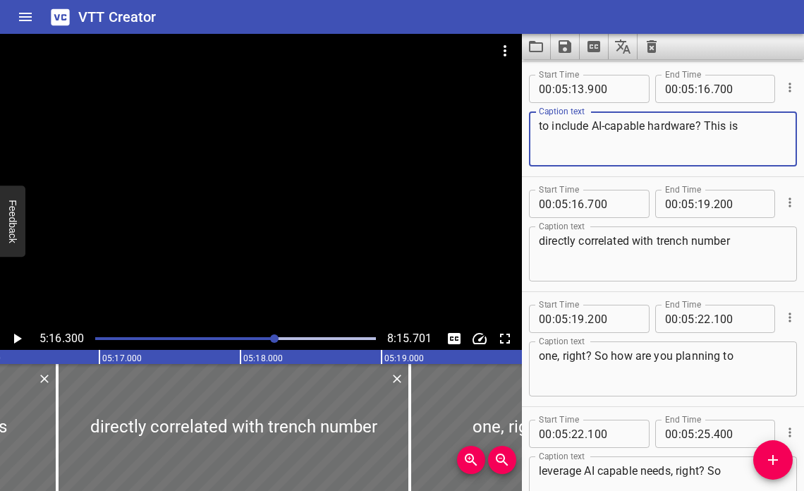
type textarea "to include AI-capable hardware? This is"
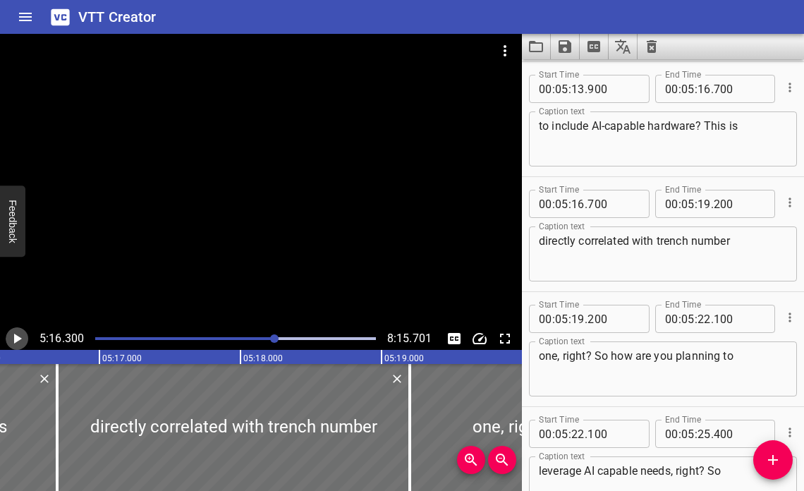
click at [16, 336] on icon "Play/Pause" at bounding box center [18, 339] width 8 height 10
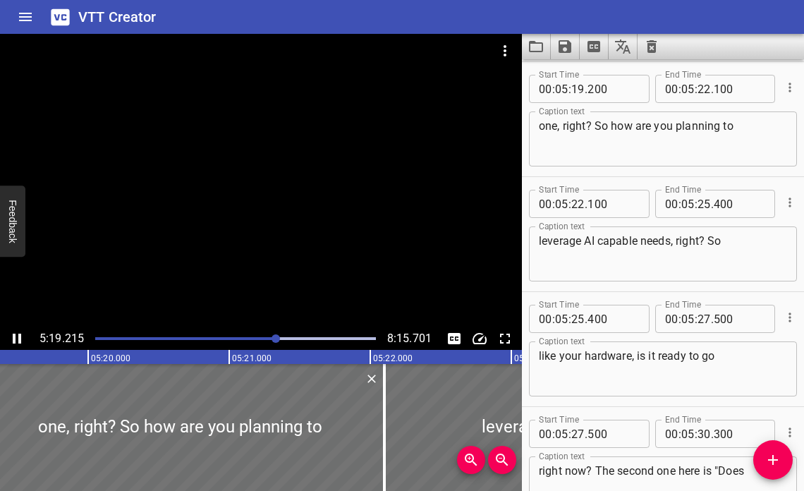
click at [21, 331] on icon "Play/Pause" at bounding box center [16, 338] width 17 height 17
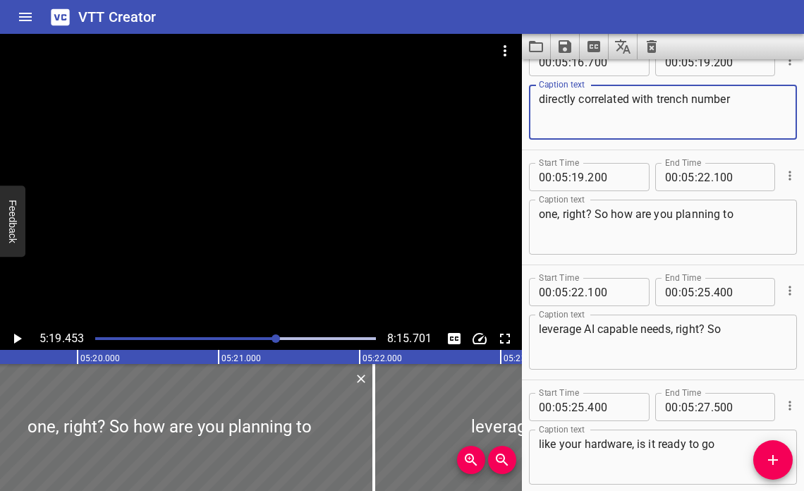
drag, startPoint x: 632, startPoint y: 100, endPoint x: 743, endPoint y: 95, distance: 111.5
click at [743, 95] on textarea "directly correlated with trench number" at bounding box center [663, 112] width 248 height 40
click at [262, 338] on div "Play progress" at bounding box center [136, 338] width 281 height 3
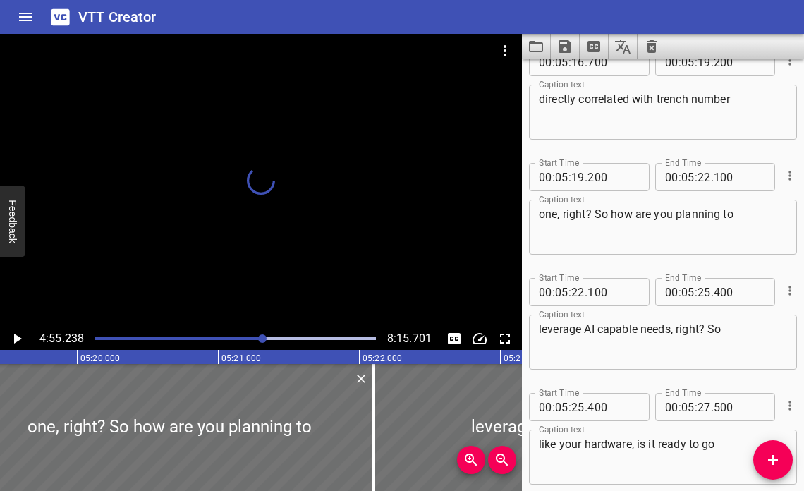
scroll to position [15060, 0]
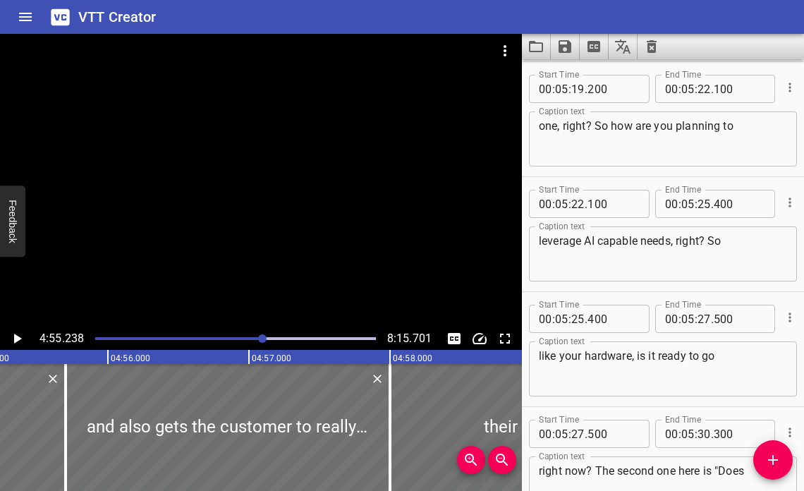
click at [12, 335] on icon "Play/Pause" at bounding box center [16, 338] width 17 height 17
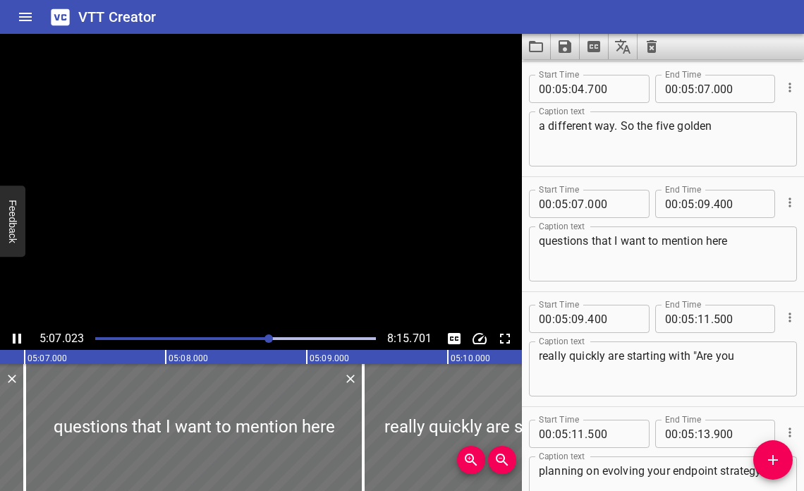
scroll to position [14485, 0]
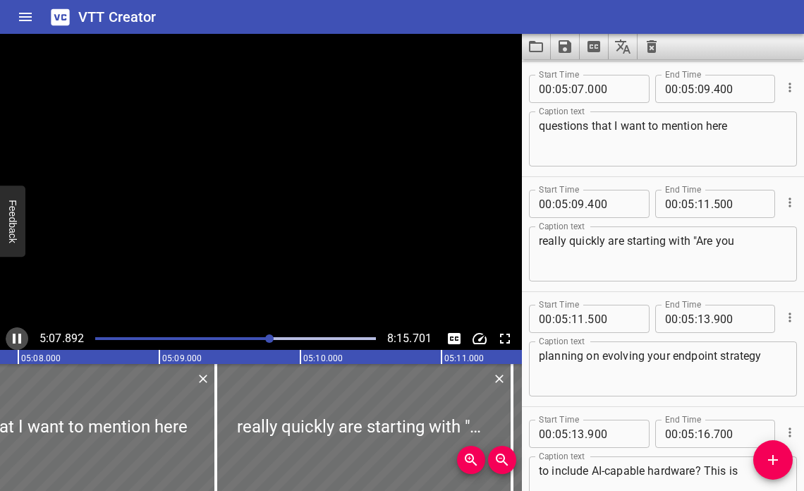
click at [14, 334] on icon "Play/Pause" at bounding box center [17, 339] width 8 height 10
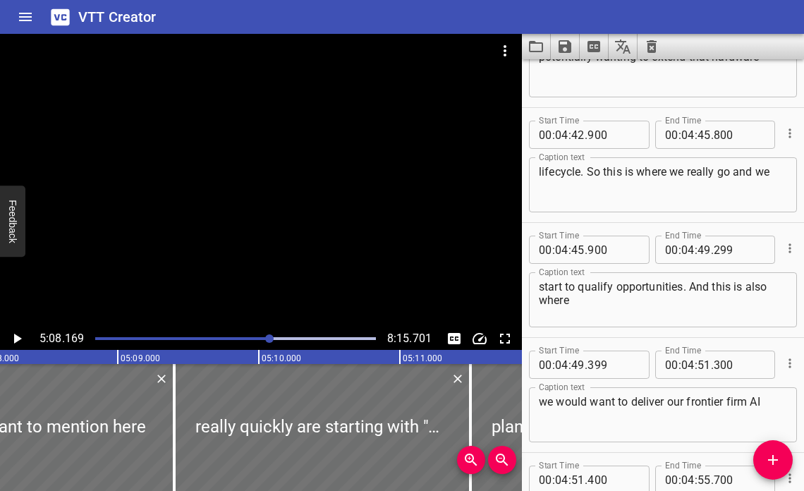
scroll to position [13396, 0]
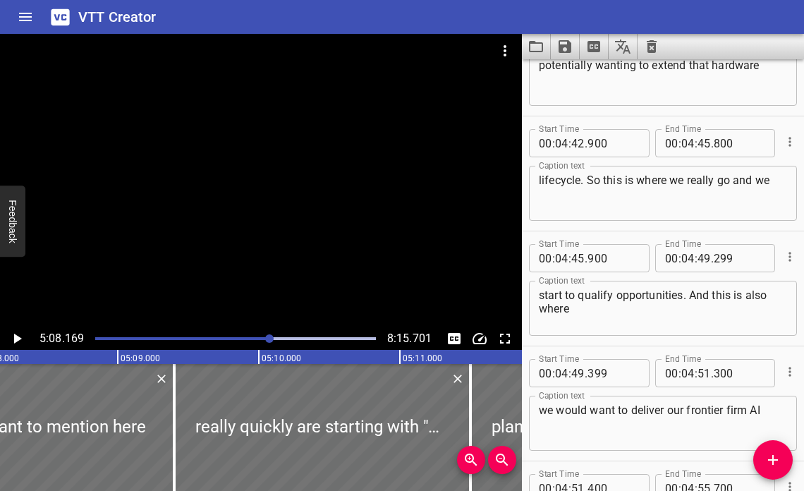
click at [264, 337] on div "Play progress" at bounding box center [129, 338] width 281 height 3
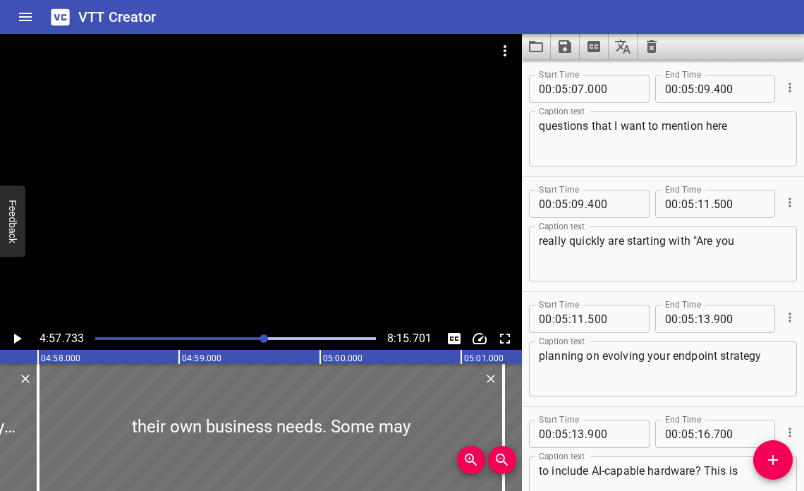
click at [16, 336] on icon "Play/Pause" at bounding box center [18, 339] width 8 height 10
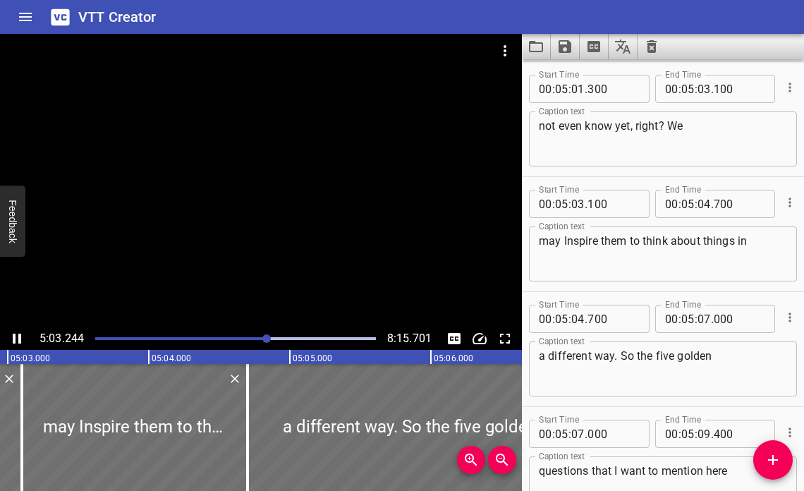
scroll to position [14255, 0]
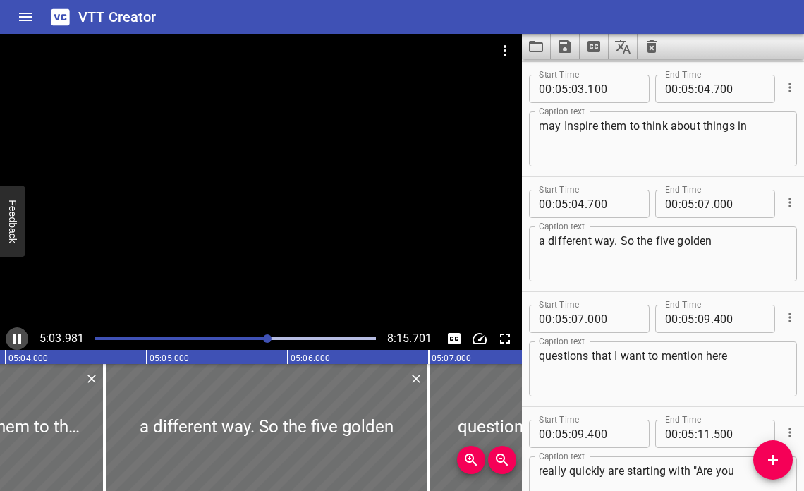
click at [17, 334] on icon "Play/Pause" at bounding box center [16, 338] width 17 height 17
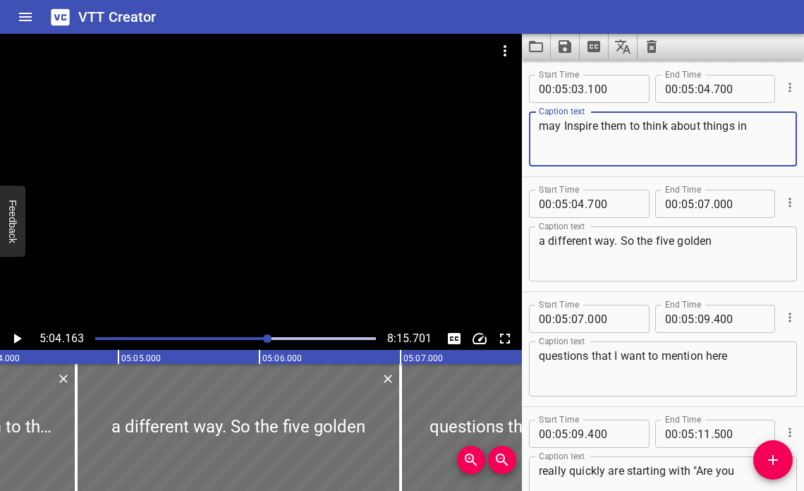
click at [565, 126] on textarea "may Inspire them to think about things in" at bounding box center [663, 139] width 248 height 40
type textarea "may inspire them to think about things in"
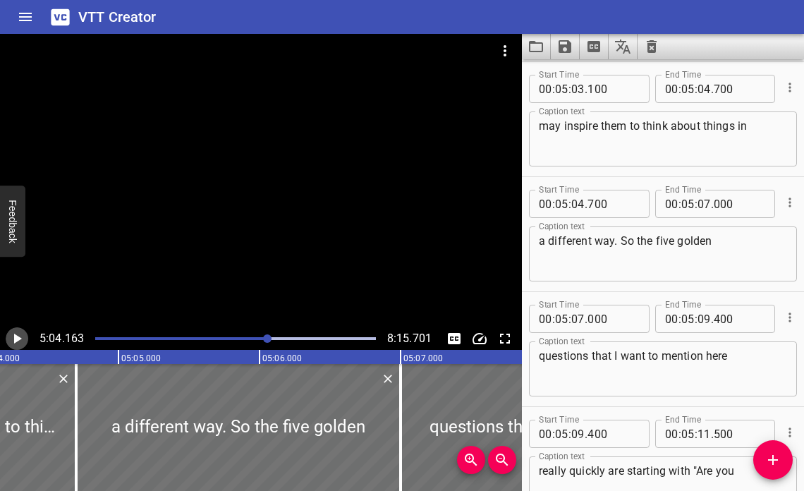
click at [14, 339] on icon "Play/Pause" at bounding box center [18, 339] width 8 height 10
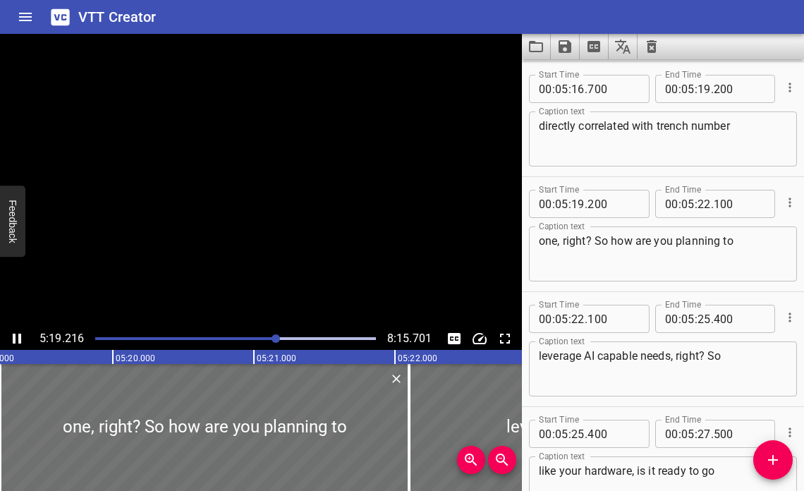
scroll to position [15060, 0]
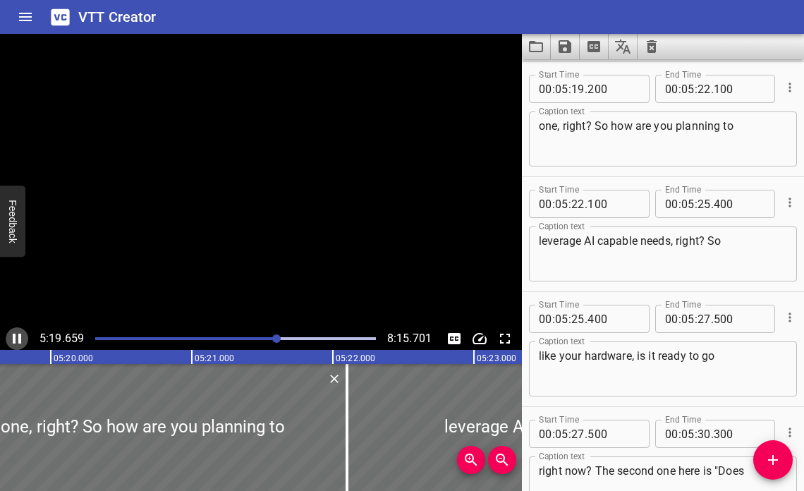
click at [14, 339] on icon "Play/Pause" at bounding box center [17, 339] width 8 height 10
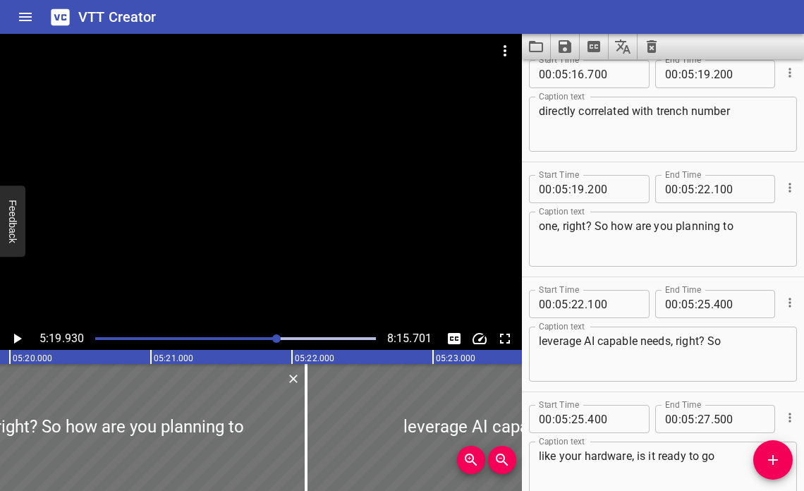
scroll to position [14957, 0]
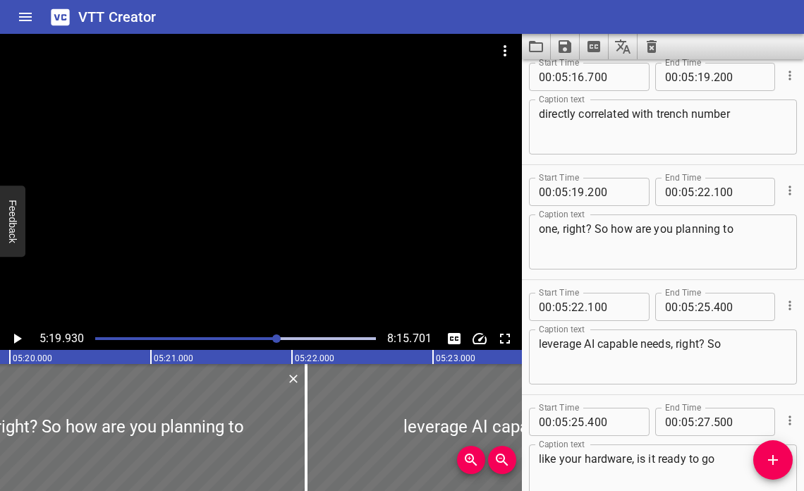
click at [274, 338] on div at bounding box center [276, 338] width 8 height 8
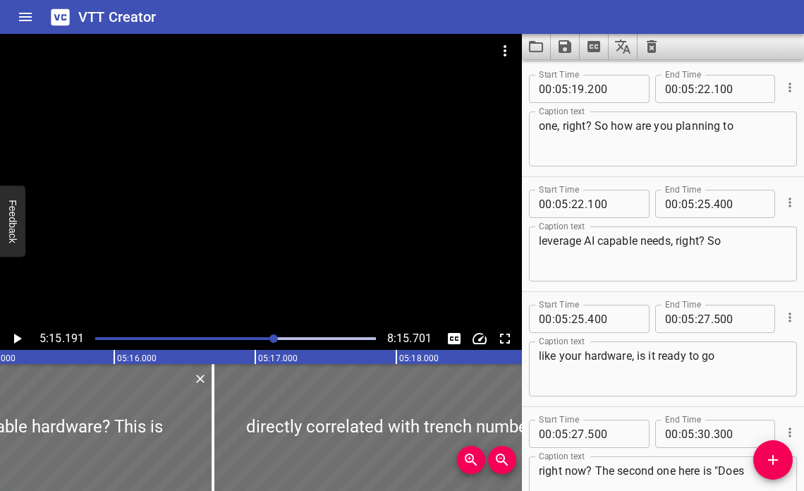
click at [18, 338] on icon "Play/Pause" at bounding box center [18, 339] width 8 height 10
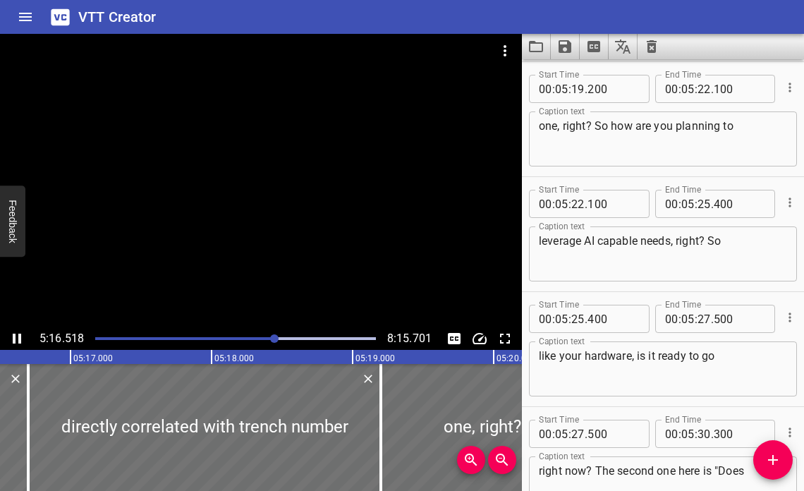
scroll to position [14945, 0]
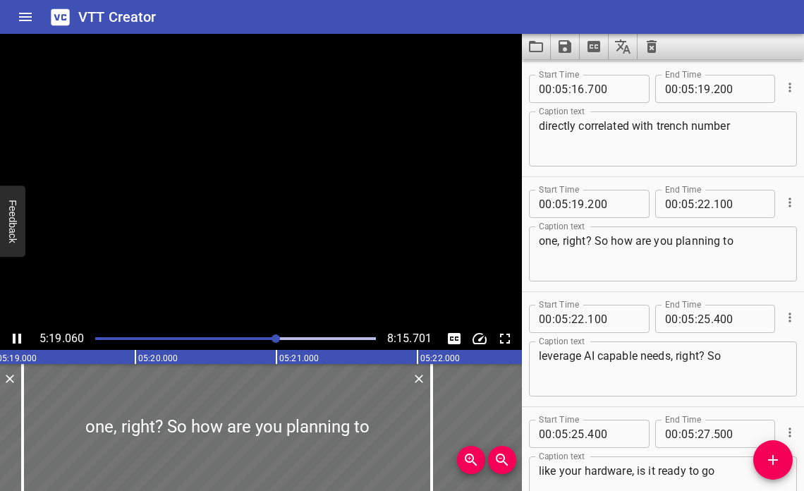
click at [18, 338] on icon "Play/Pause" at bounding box center [17, 339] width 8 height 10
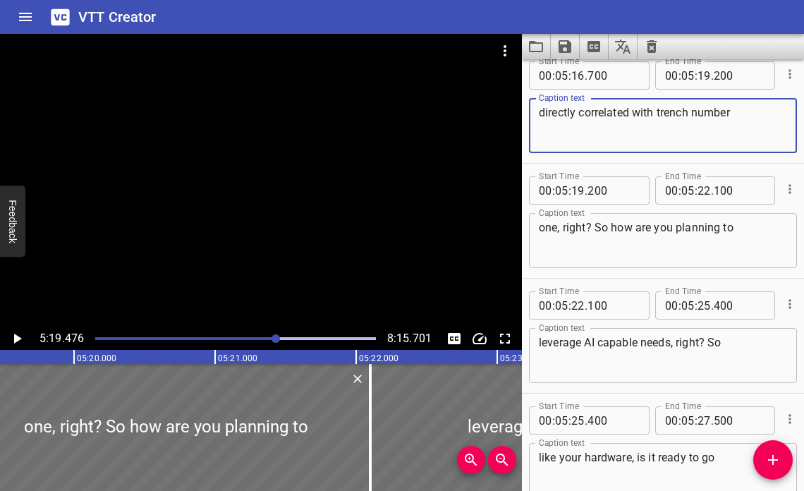
drag, startPoint x: 659, startPoint y: 114, endPoint x: 689, endPoint y: 112, distance: 29.7
click at [689, 112] on textarea "directly correlated with trench number" at bounding box center [663, 126] width 248 height 40
type textarea "directly correlated with number"
click at [272, 336] on div at bounding box center [276, 338] width 8 height 8
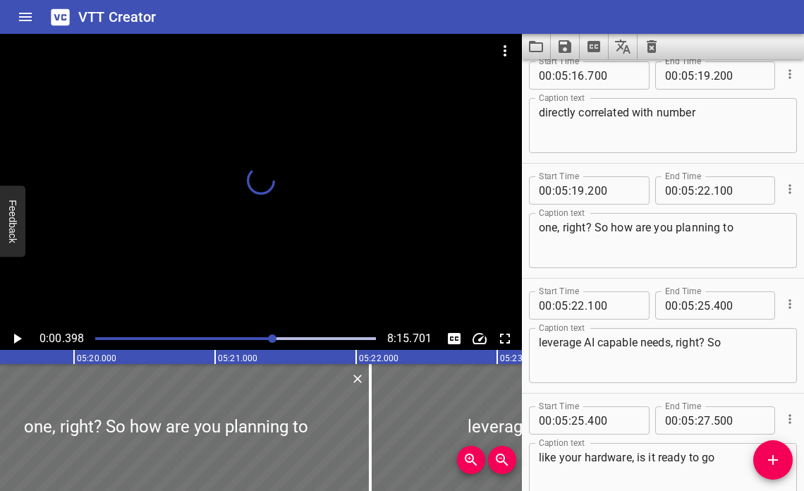
scroll to position [13795, 0]
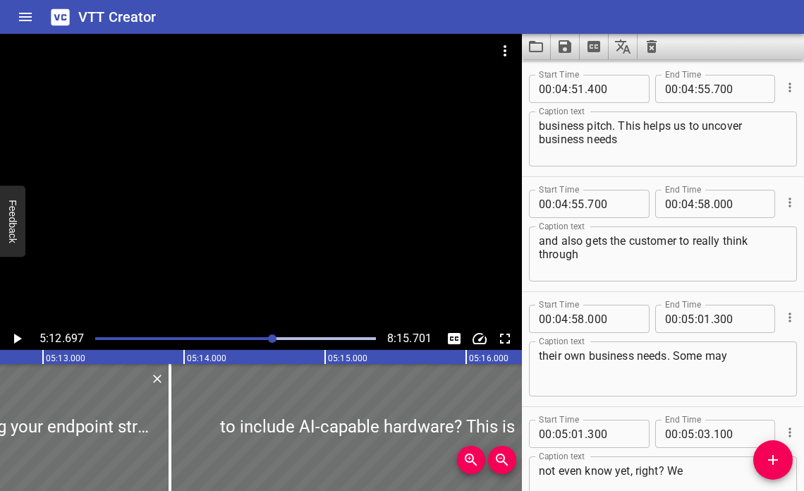
click at [18, 336] on icon "Play/Pause" at bounding box center [16, 338] width 17 height 17
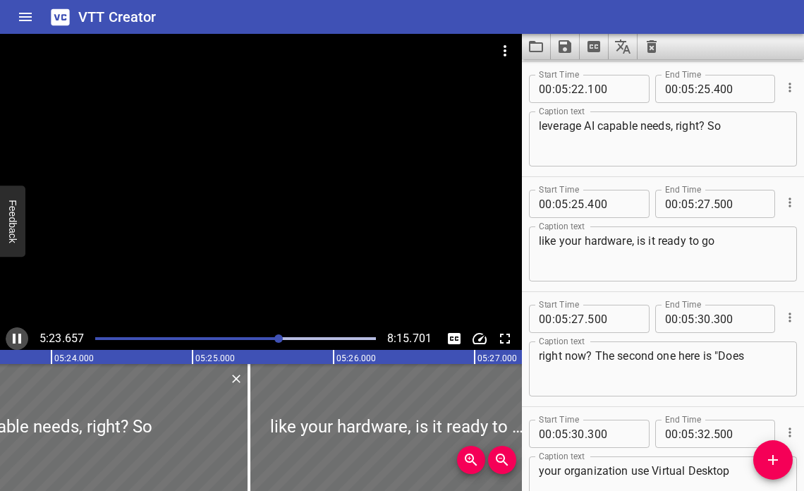
click at [19, 337] on icon "Play/Pause" at bounding box center [17, 339] width 8 height 10
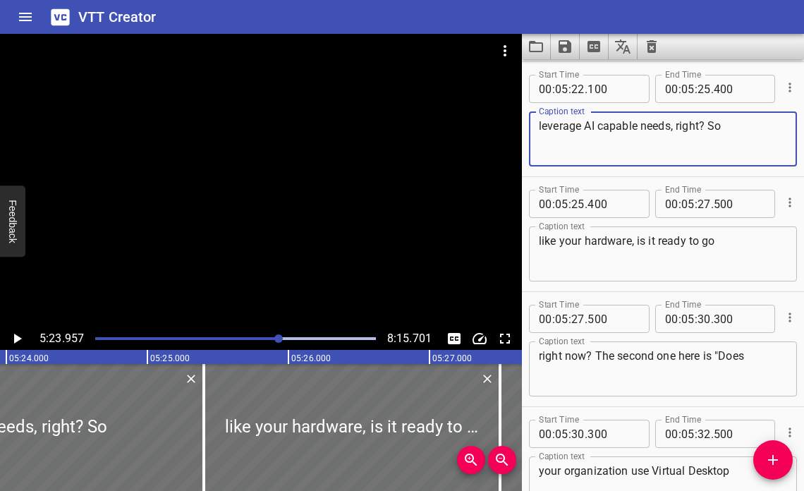
click at [599, 130] on textarea "leverage AI capable needs, right? So" at bounding box center [663, 139] width 248 height 40
type textarea "leverage AI-capable needs, right? So"
click at [14, 346] on icon "Play/Pause" at bounding box center [16, 338] width 17 height 17
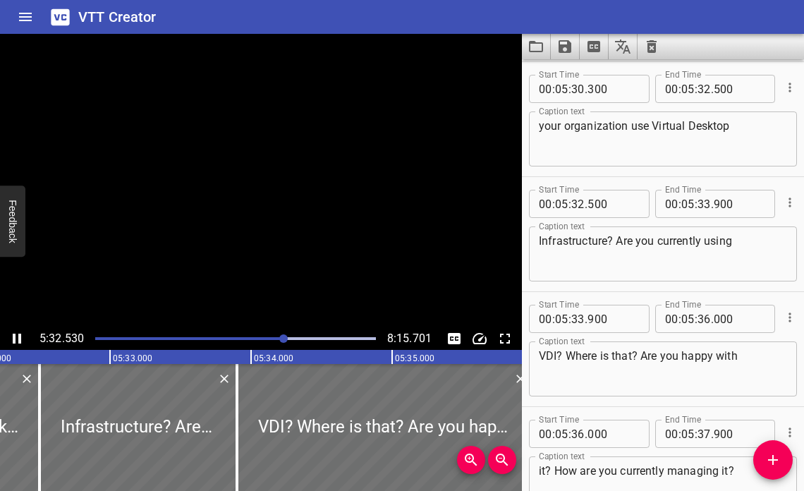
scroll to position [0, 46905]
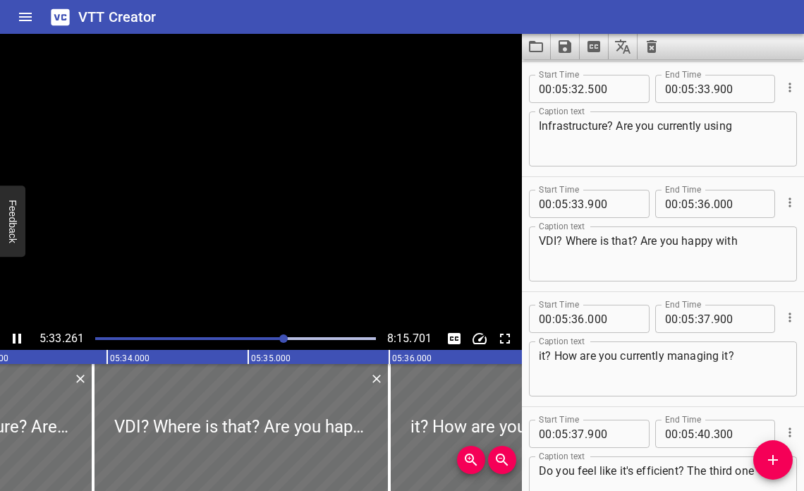
click at [14, 339] on icon "Play/Pause" at bounding box center [17, 339] width 8 height 10
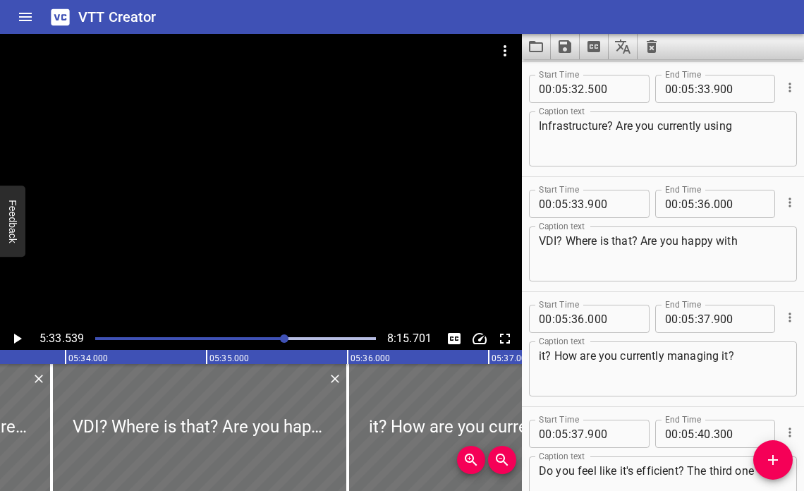
click at [28, 343] on div "5:33.539 8:15.701" at bounding box center [261, 338] width 522 height 23
click at [18, 341] on icon "Play/Pause" at bounding box center [18, 339] width 8 height 10
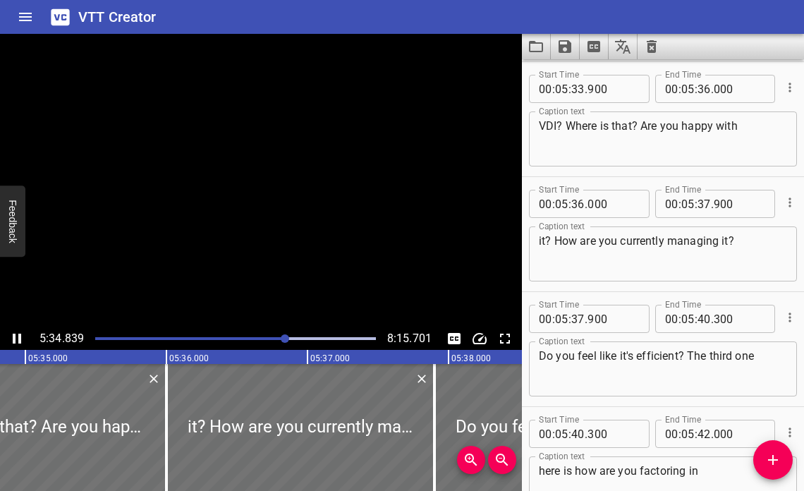
click at [18, 341] on icon "Play/Pause" at bounding box center [16, 338] width 17 height 17
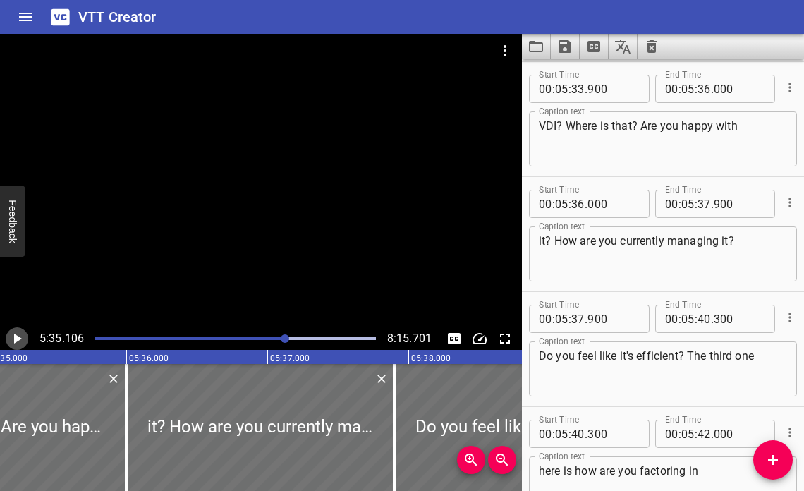
click at [18, 341] on icon "Play/Pause" at bounding box center [18, 339] width 8 height 10
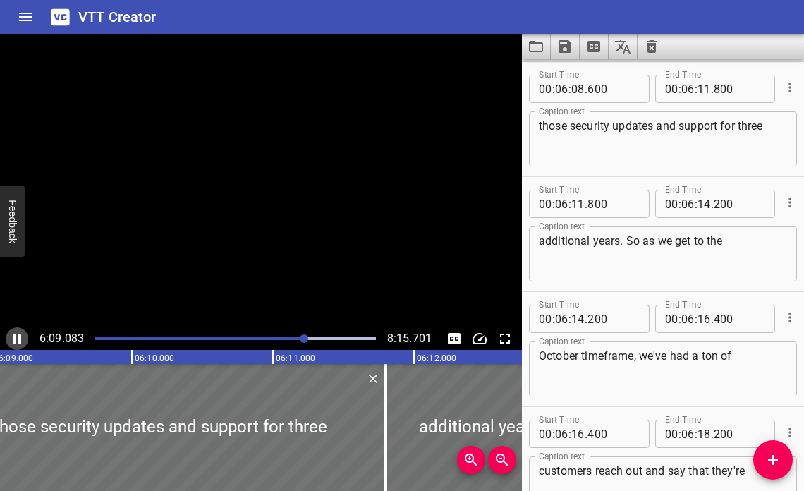
click at [18, 341] on icon "Play/Pause" at bounding box center [17, 339] width 8 height 10
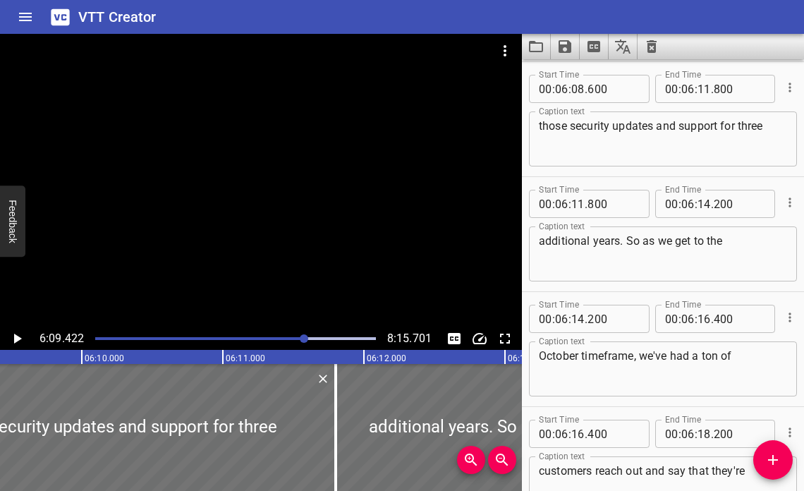
click at [298, 339] on div "Play progress" at bounding box center [164, 338] width 281 height 3
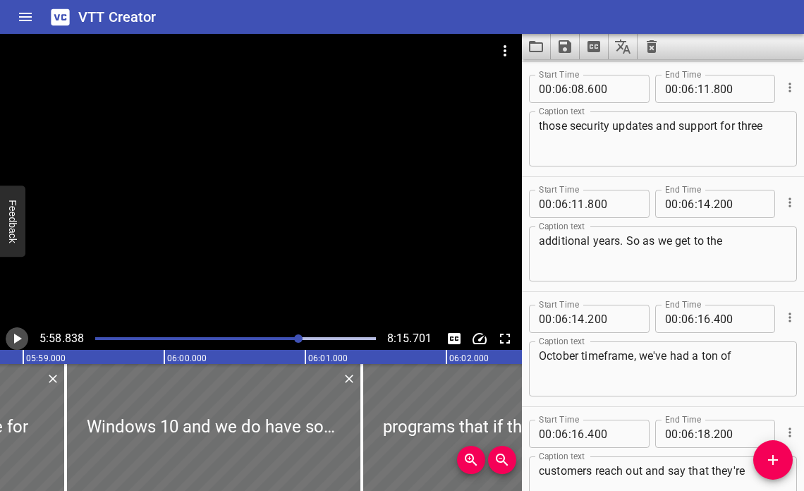
click at [18, 339] on icon "Play/Pause" at bounding box center [18, 339] width 8 height 10
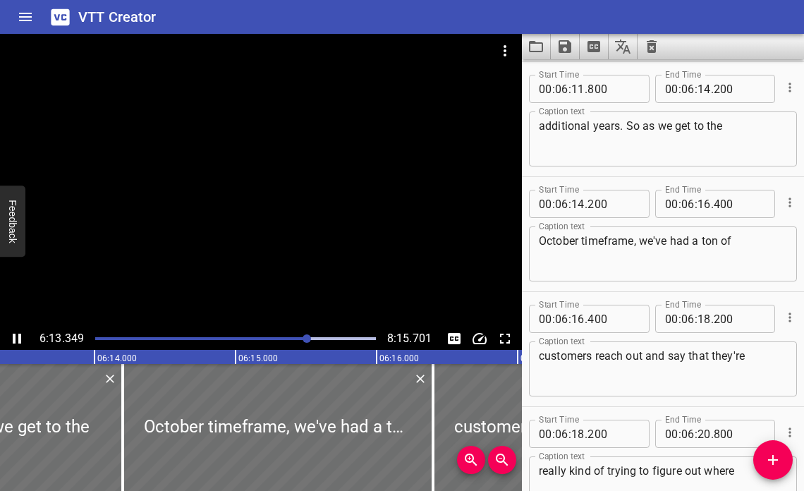
click at [288, 339] on div "Play progress" at bounding box center [166, 338] width 281 height 3
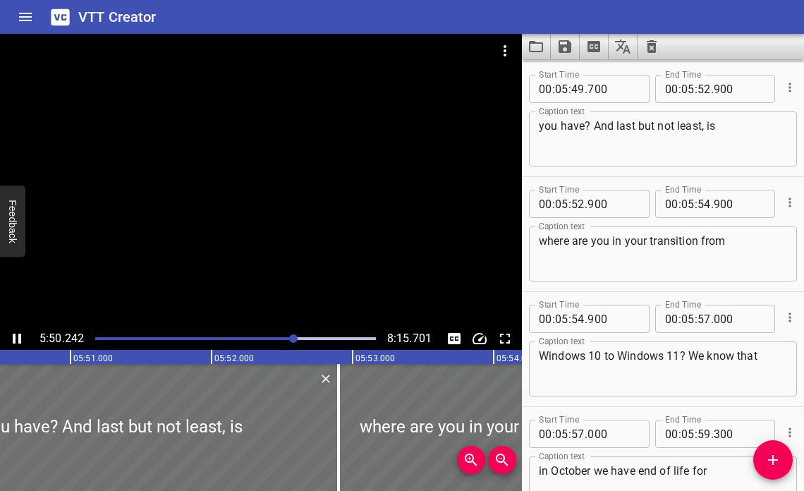
click at [18, 336] on icon "Play/Pause" at bounding box center [16, 338] width 17 height 17
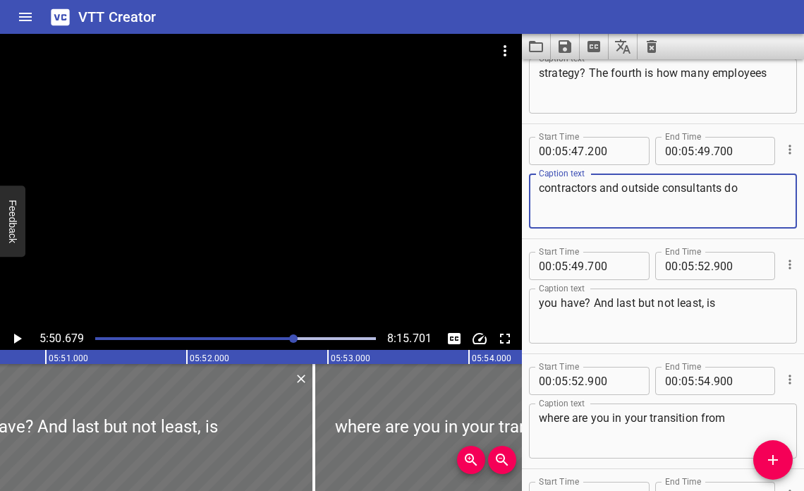
click at [597, 190] on textarea "contractors and outside consultants do" at bounding box center [663, 201] width 248 height 40
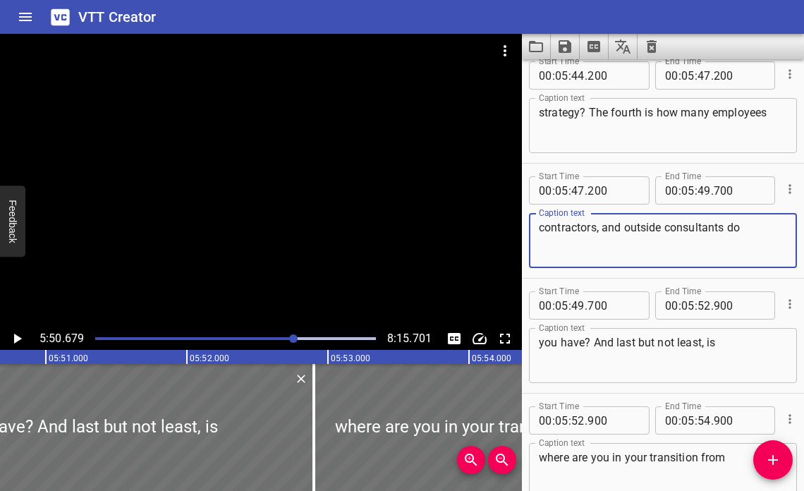
type textarea "contractors, and outside consultants do"
click at [19, 336] on icon "Play/Pause" at bounding box center [16, 338] width 17 height 17
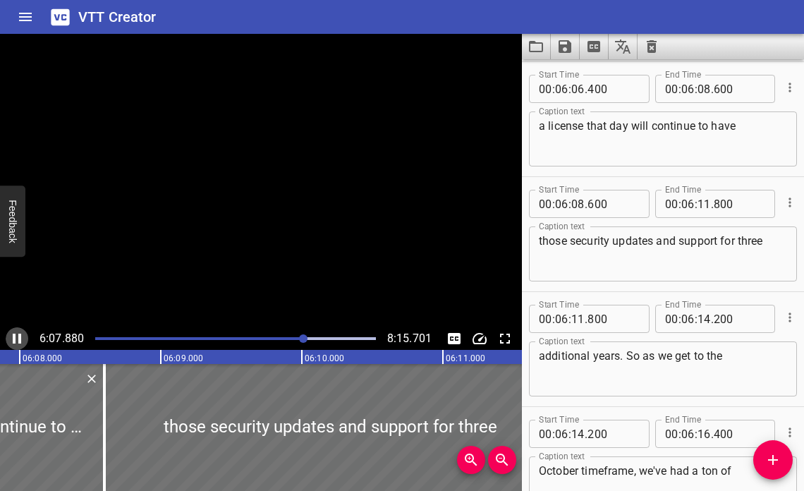
click at [17, 336] on icon "Play/Pause" at bounding box center [16, 338] width 17 height 17
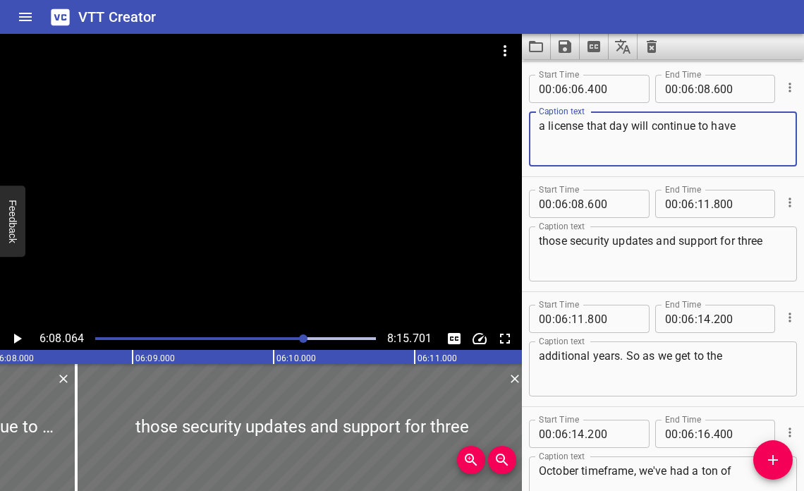
click at [614, 126] on textarea "a license that day will continue to have" at bounding box center [663, 139] width 248 height 40
type textarea "a license that they will continue to have"
click at [18, 334] on icon "Play/Pause" at bounding box center [16, 338] width 17 height 17
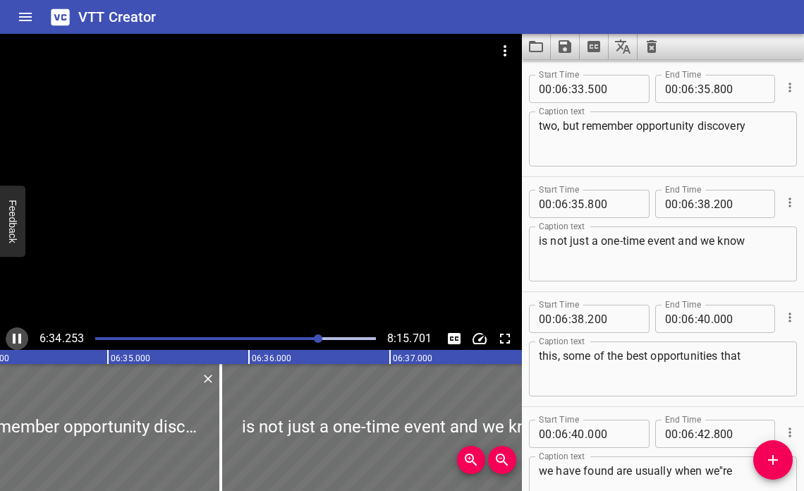
click at [15, 338] on icon "Play/Pause" at bounding box center [17, 339] width 8 height 10
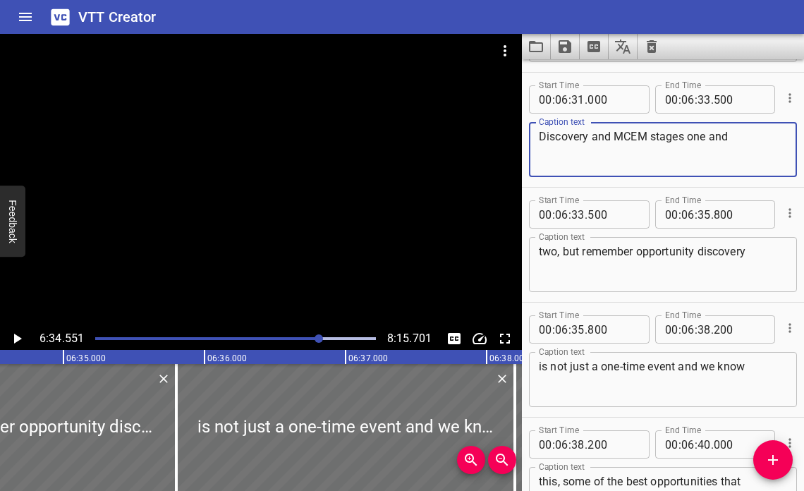
click at [656, 138] on textarea "Discovery and MCEM stages one and" at bounding box center [663, 150] width 248 height 40
click at [689, 138] on textarea "Discovery and MCEM stages one and" at bounding box center [663, 150] width 248 height 40
click at [657, 136] on textarea "Discovery and MCEM stages one and" at bounding box center [663, 150] width 248 height 40
click at [693, 133] on textarea "Discovery and MCEM Stages one and" at bounding box center [663, 150] width 248 height 40
type textarea "Discovery and MCEM Stages One and"
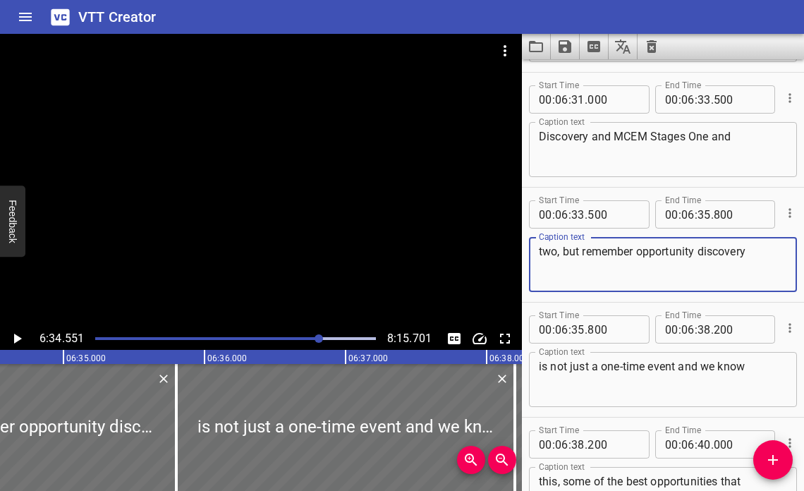
click at [542, 253] on textarea "two, but remember opportunity discovery" at bounding box center [663, 265] width 248 height 40
type textarea "Two, but remember opportunity discovery"
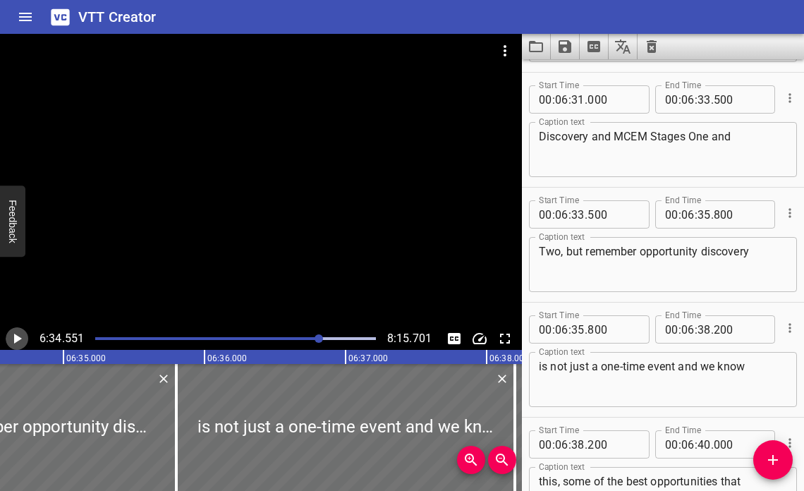
click at [16, 335] on icon "Play/Pause" at bounding box center [18, 339] width 8 height 10
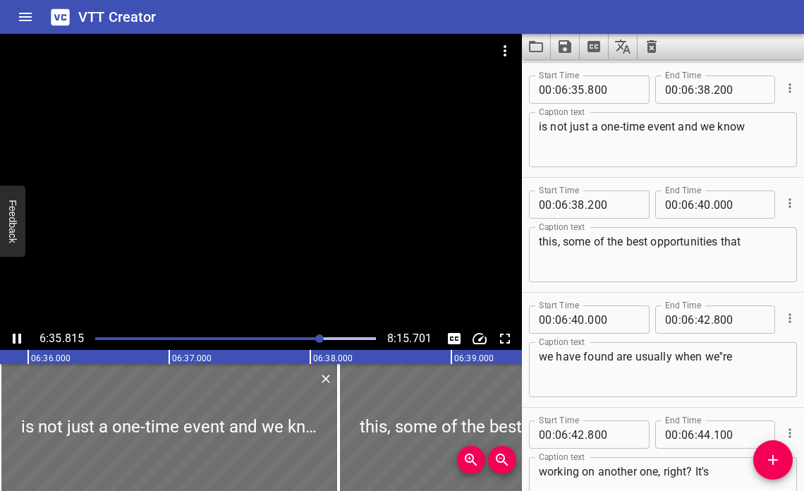
scroll to position [18739, 0]
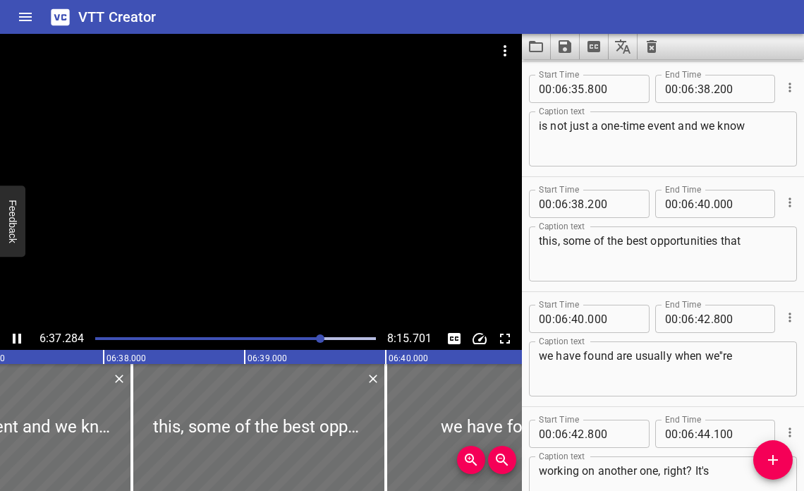
click at [317, 332] on div at bounding box center [236, 339] width 298 height 20
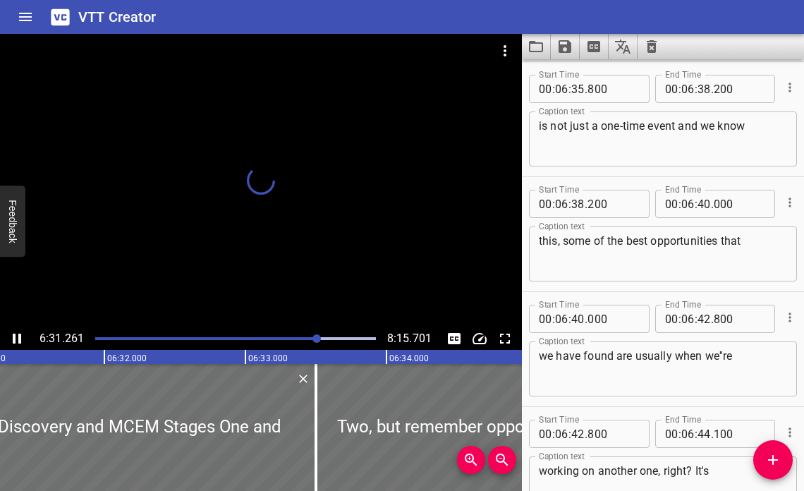
click at [311, 336] on div at bounding box center [236, 339] width 298 height 20
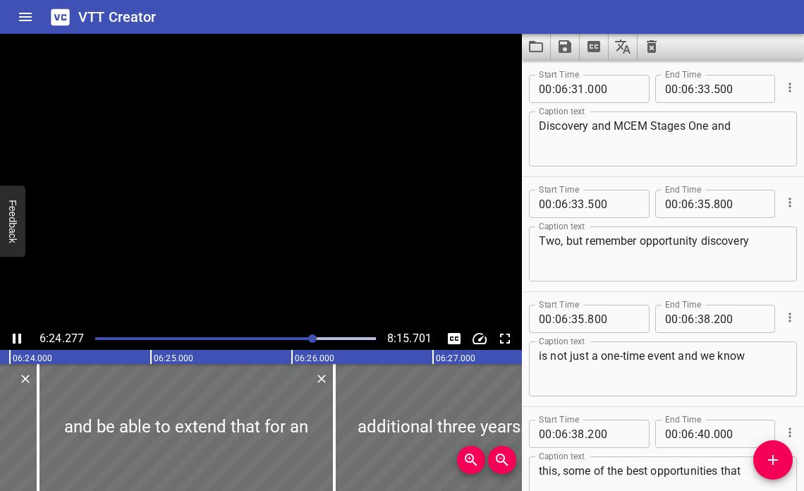
scroll to position [18164, 0]
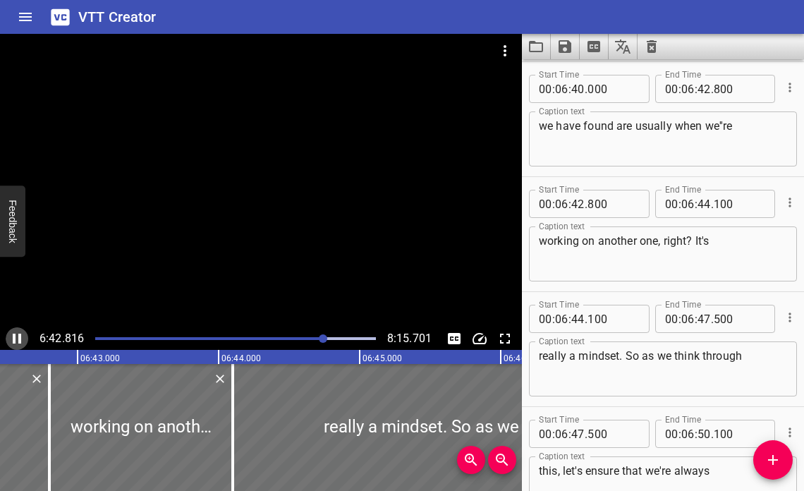
click at [21, 338] on icon "Play/Pause" at bounding box center [17, 339] width 8 height 10
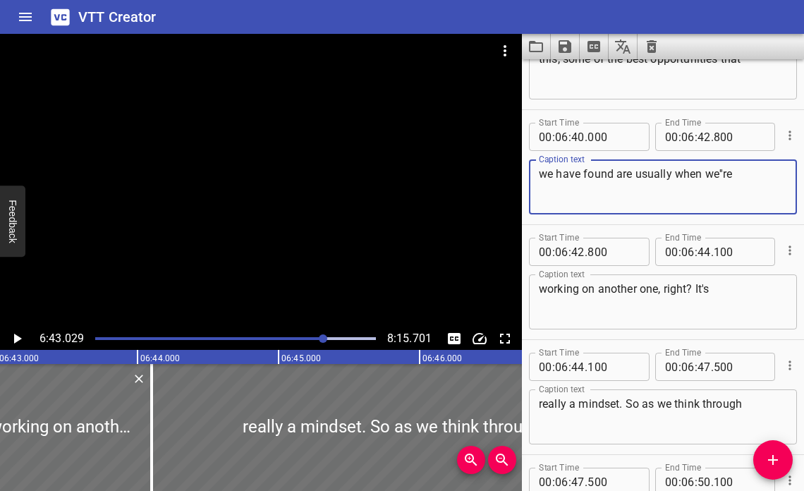
click at [723, 171] on textarea "we have found are usually when we''re" at bounding box center [663, 187] width 248 height 40
type textarea "we have found are usually when we're"
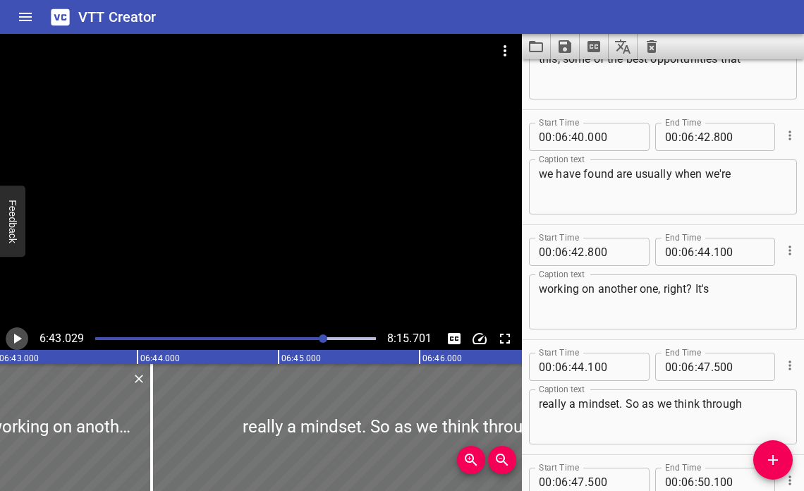
click at [16, 334] on icon "Play/Pause" at bounding box center [16, 338] width 17 height 17
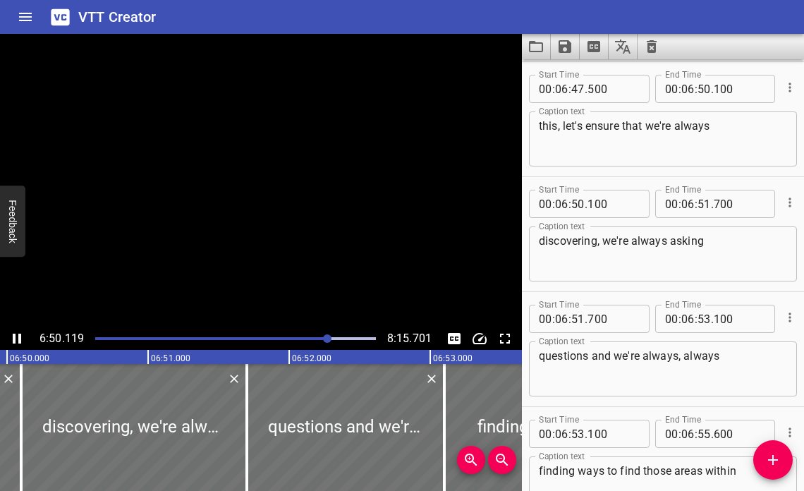
scroll to position [19429, 0]
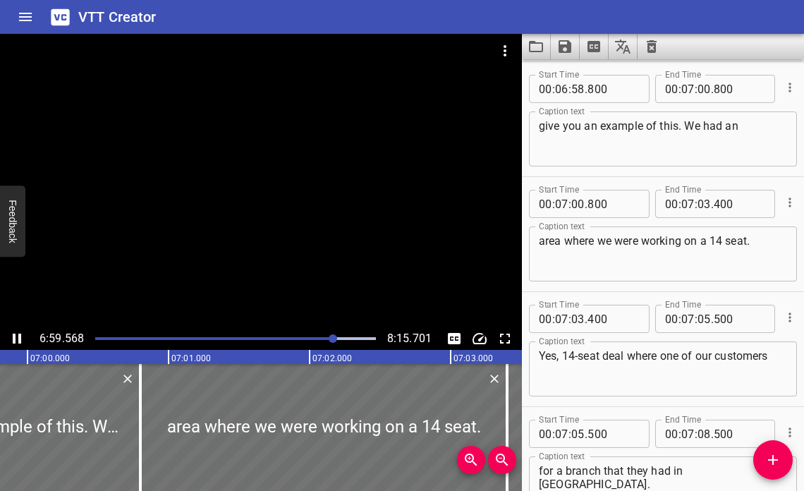
click at [322, 335] on div at bounding box center [236, 339] width 298 height 20
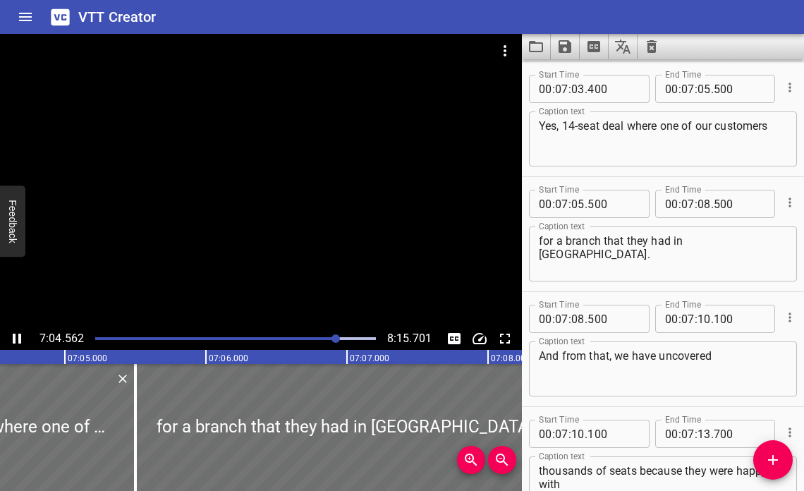
click at [19, 337] on icon "Play/Pause" at bounding box center [17, 339] width 8 height 10
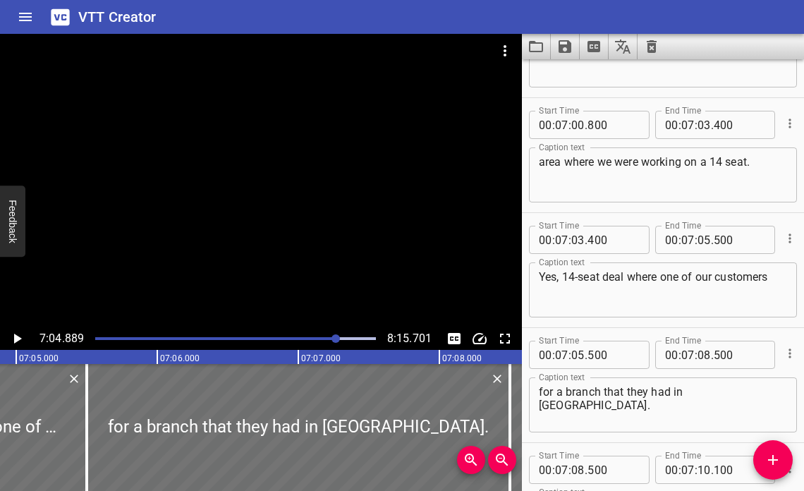
click at [729, 165] on textarea "area where we were working on a 14 seat." at bounding box center [663, 175] width 248 height 40
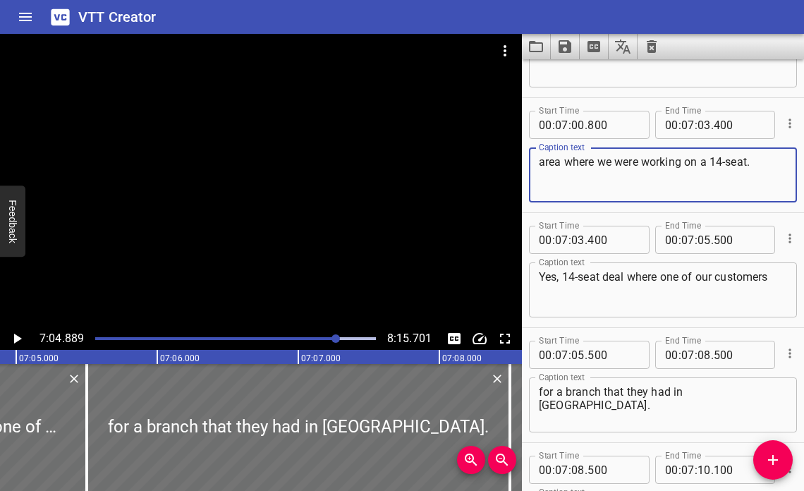
type textarea "area where we were working on a 14-seat."
click at [16, 336] on icon "Play/Pause" at bounding box center [18, 339] width 8 height 10
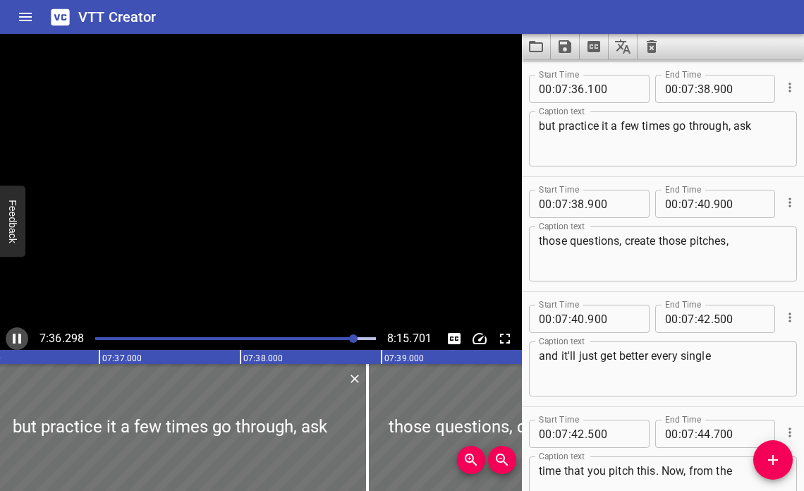
click at [16, 335] on icon "Play/Pause" at bounding box center [17, 339] width 8 height 10
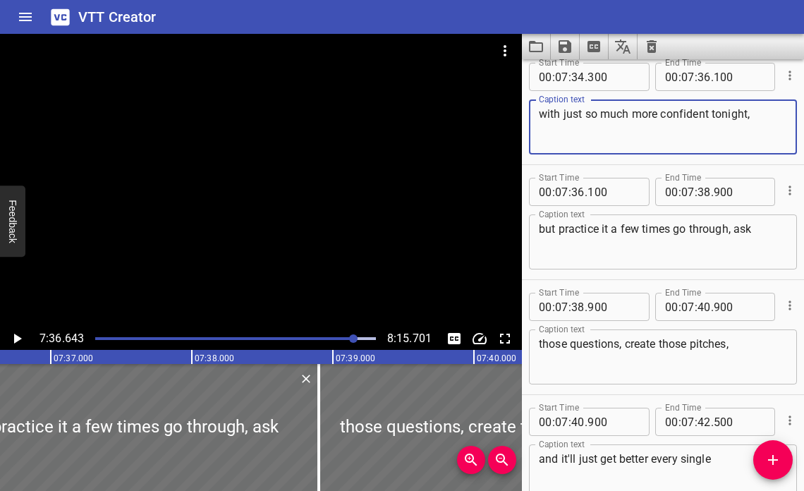
drag, startPoint x: 709, startPoint y: 114, endPoint x: 743, endPoint y: 113, distance: 34.6
click at [745, 113] on textarea "with just so much more confident tonight," at bounding box center [663, 127] width 248 height 40
type textarea "with just so much more confidence in it,"
click at [16, 339] on icon "Play/Pause" at bounding box center [18, 339] width 8 height 10
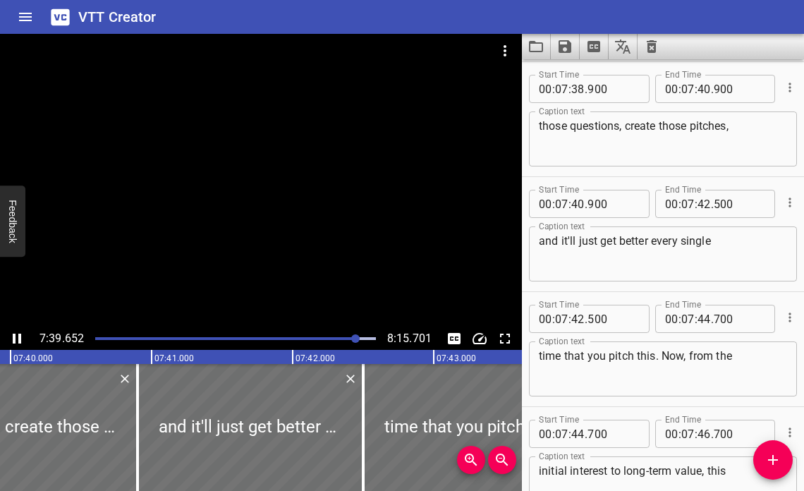
click at [16, 336] on icon "Play/Pause" at bounding box center [16, 338] width 17 height 17
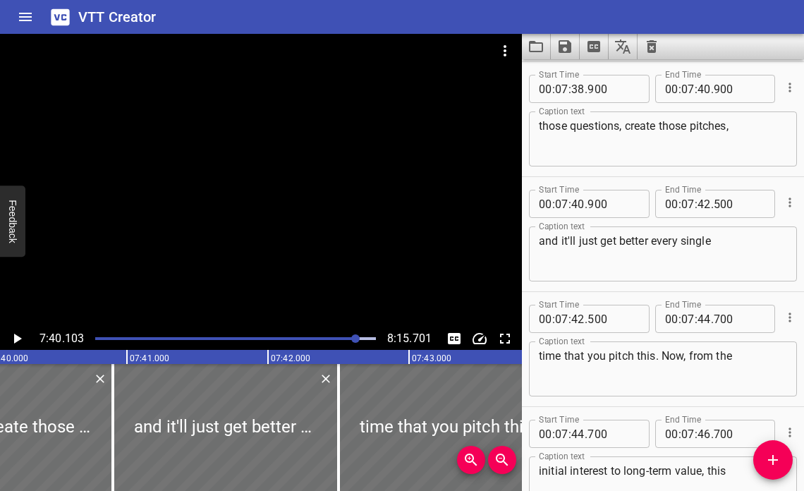
click at [353, 338] on div at bounding box center [355, 338] width 8 height 8
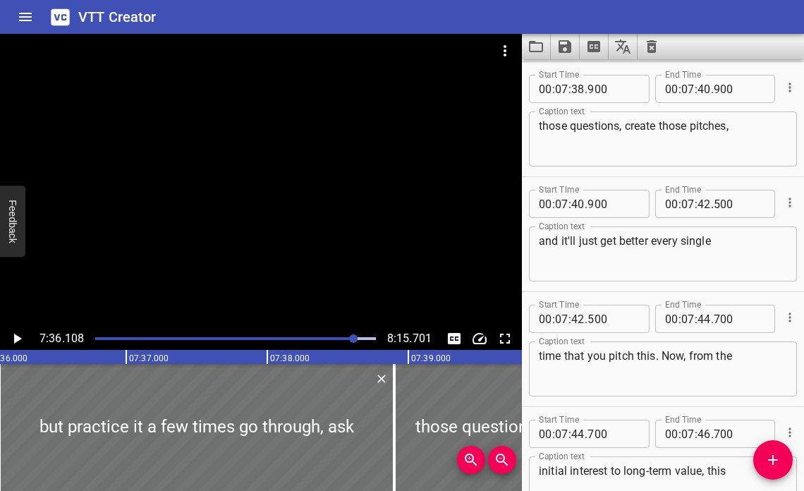
click at [10, 341] on icon "Play/Pause" at bounding box center [16, 338] width 17 height 17
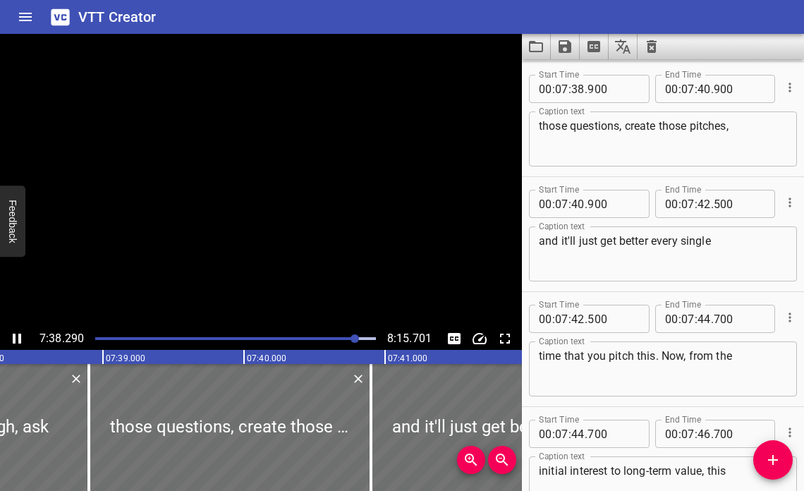
click at [10, 341] on icon "Play/Pause" at bounding box center [16, 338] width 17 height 17
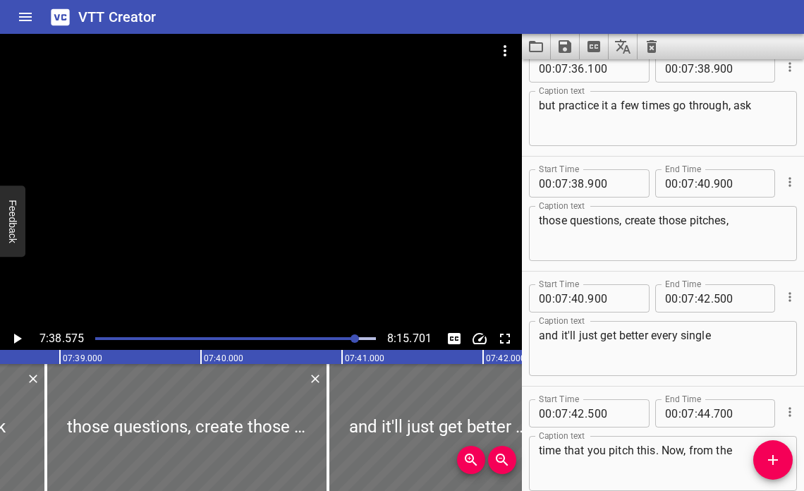
click at [18, 336] on icon "Play/Pause" at bounding box center [16, 338] width 17 height 17
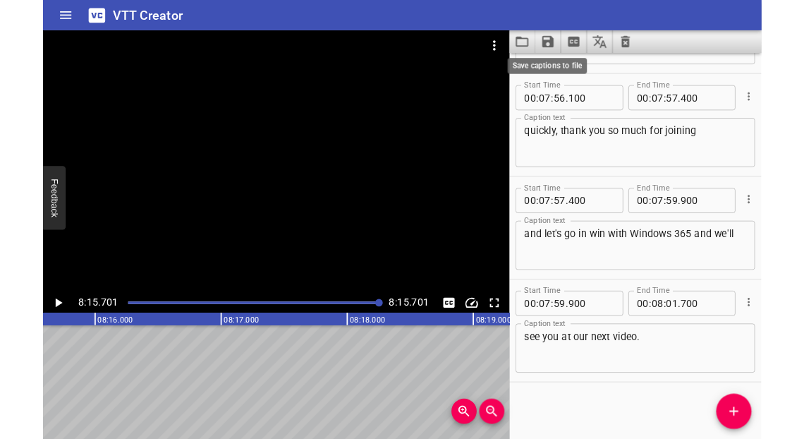
scroll to position [0, 69922]
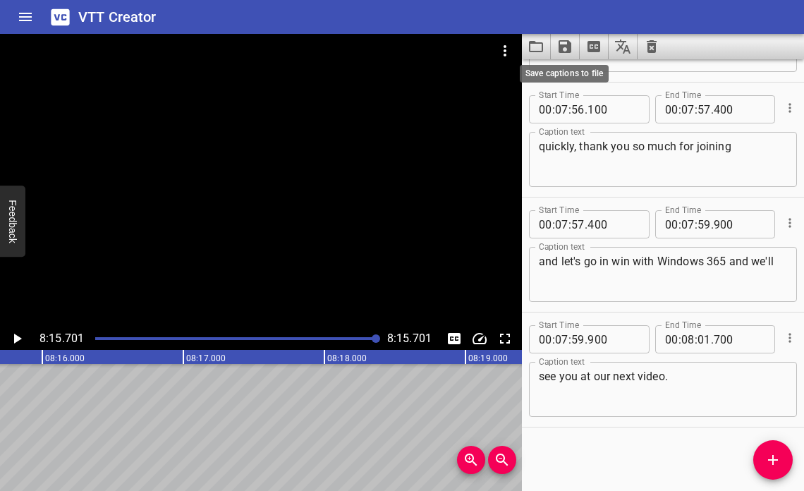
click at [566, 44] on icon "Save captions to file" at bounding box center [565, 46] width 13 height 13
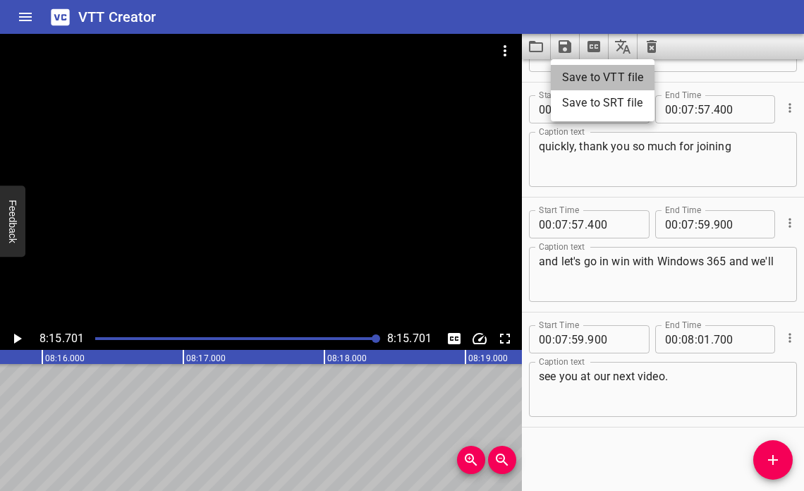
click at [583, 78] on li "Save to VTT file" at bounding box center [603, 77] width 104 height 25
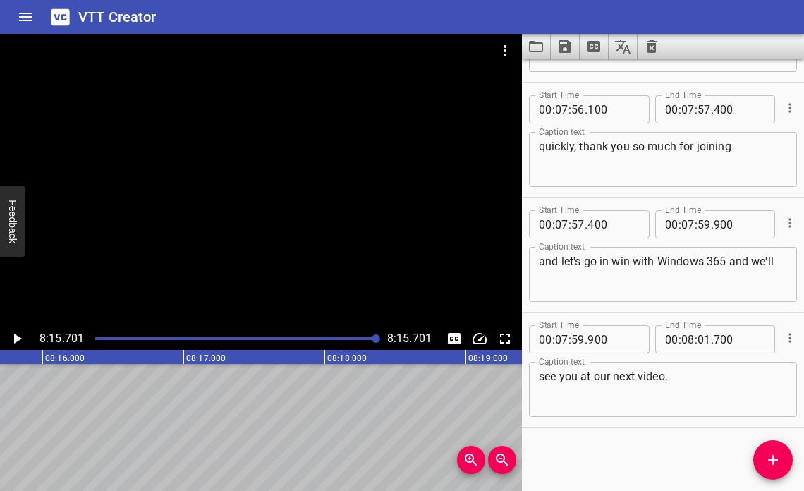
click at [564, 43] on icon "Save captions to file" at bounding box center [564, 46] width 17 height 17
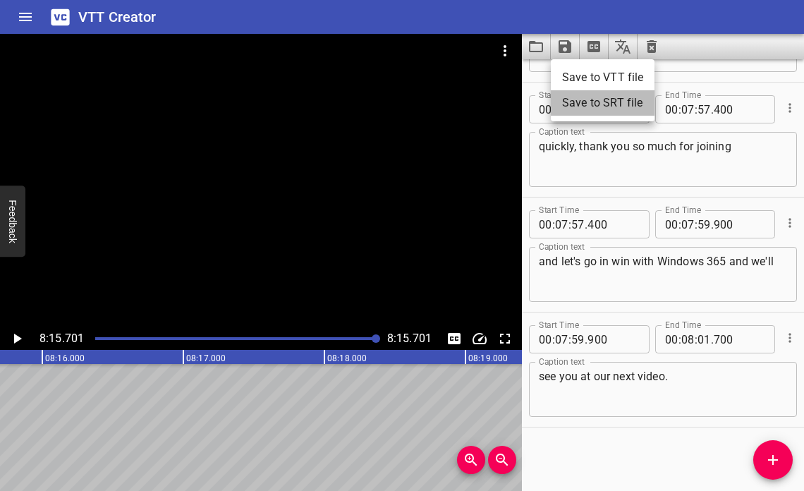
click at [583, 98] on li "Save to SRT file" at bounding box center [603, 102] width 104 height 25
